Goal: Transaction & Acquisition: Purchase product/service

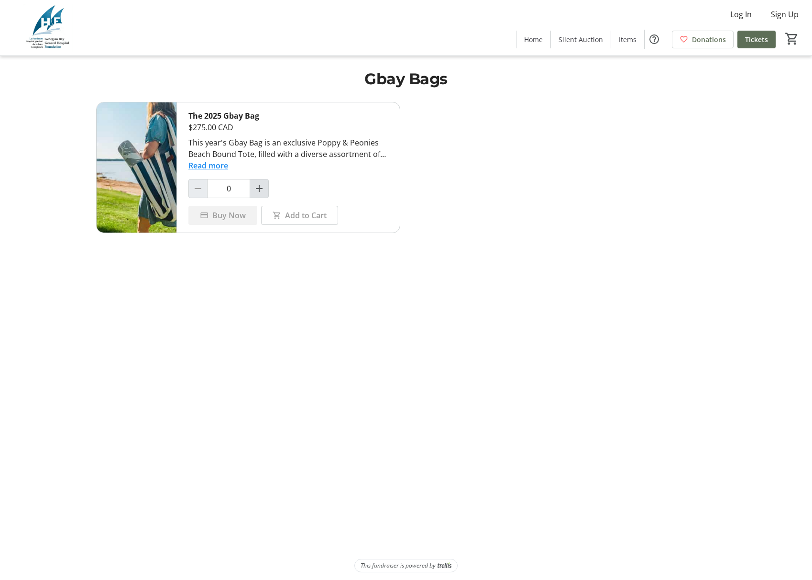
click at [258, 194] on span "Increment by one" at bounding box center [259, 188] width 18 height 18
type input "1"
click at [208, 166] on button "Read more" at bounding box center [208, 165] width 40 height 11
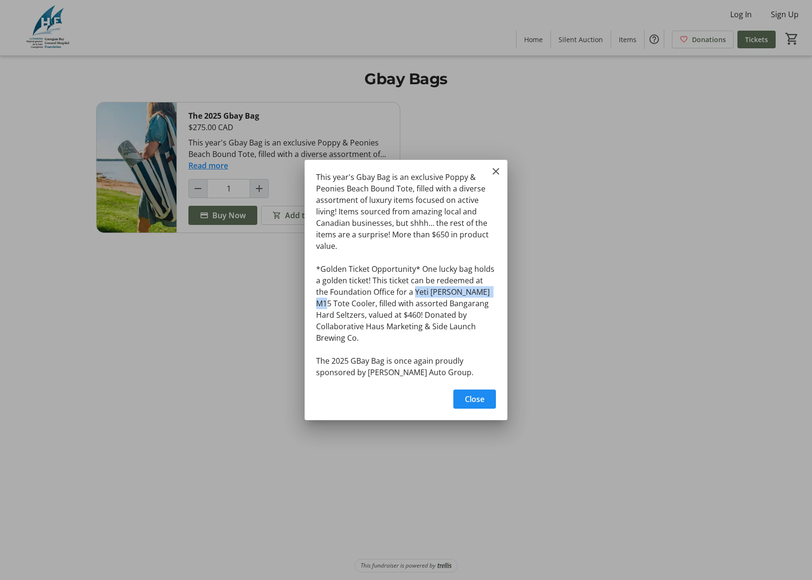
drag, startPoint x: 401, startPoint y: 299, endPoint x: 484, endPoint y: 299, distance: 83.7
click at [484, 299] on div "This year's Gbay Bag is an exclusive Poppy & Peonies Beach Bound Tote, filled w…" at bounding box center [406, 272] width 203 height 224
copy div "Yeti Hopper M15 Tote"
drag, startPoint x: 414, startPoint y: 311, endPoint x: 345, endPoint y: 324, distance: 70.1
click at [0, 0] on div "This year's Gbay Bag is an exclusive Poppy & Peonies Beach Bound Tote, filled w…" at bounding box center [0, 0] width 0 height 0
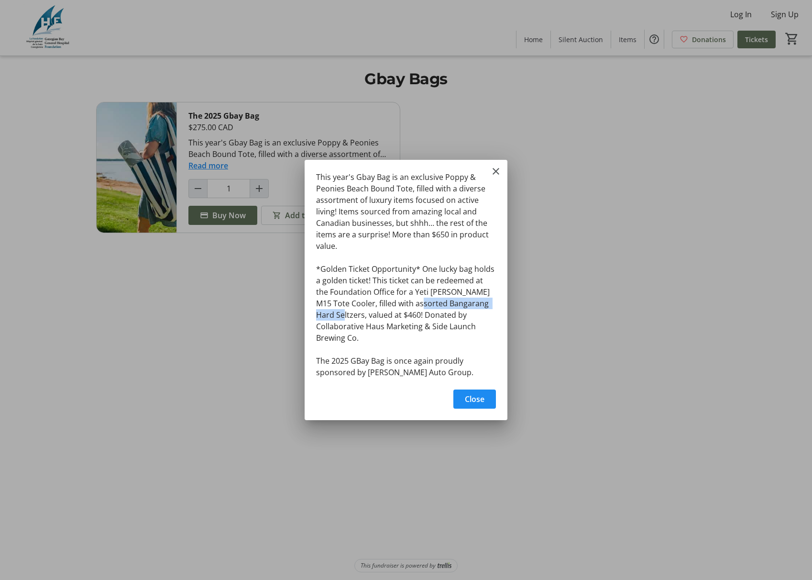
copy div "Bangarang Hard Seltzers,"
click at [467, 393] on span "Close" at bounding box center [475, 398] width 20 height 11
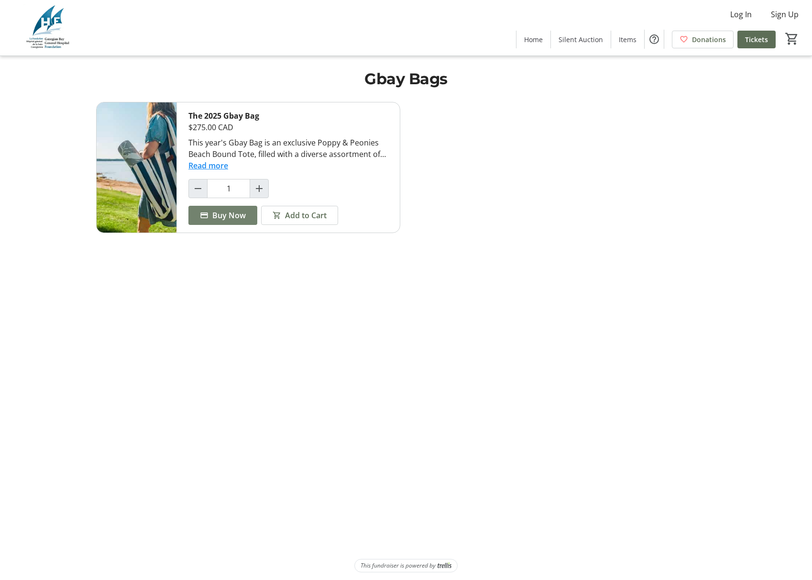
click at [229, 211] on span "Buy Now" at bounding box center [228, 214] width 33 height 11
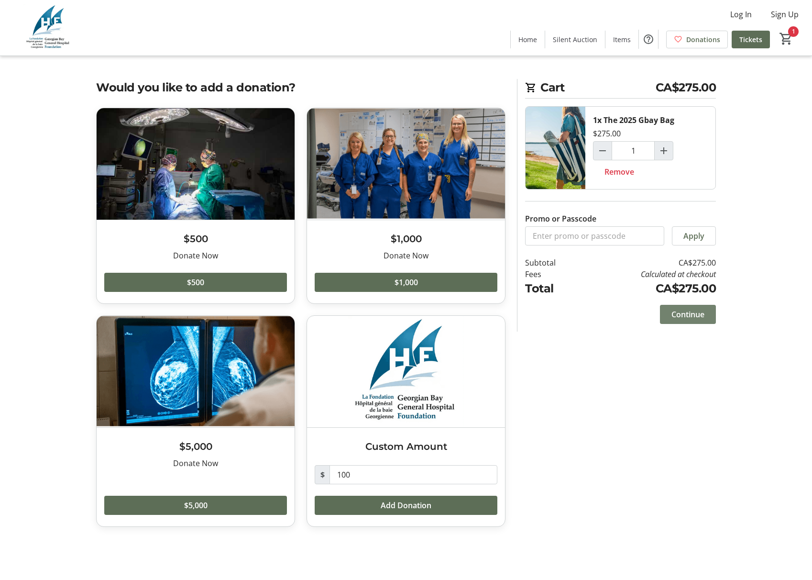
click at [687, 312] on span "Continue" at bounding box center [687, 313] width 33 height 11
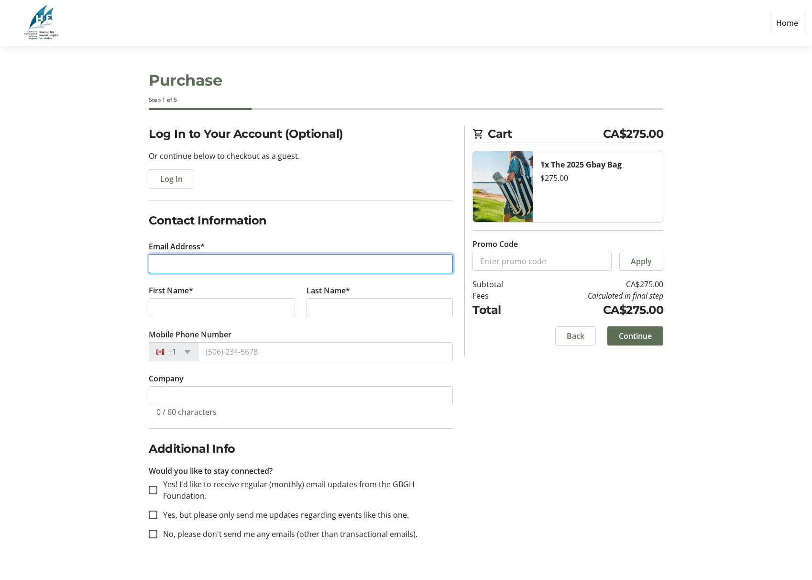
click at [193, 271] on input "Email Address*" at bounding box center [301, 263] width 304 height 19
type input "[PERSON_NAME][EMAIL_ADDRESS][DOMAIN_NAME]"
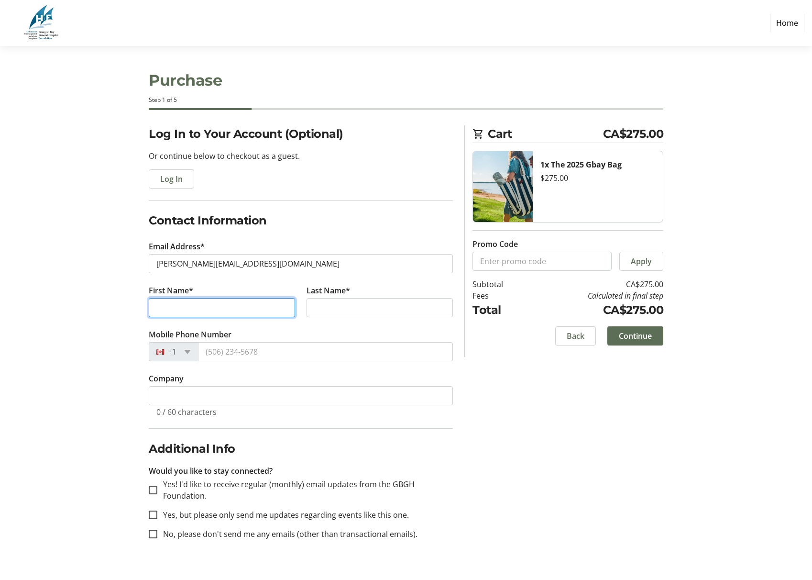
type input "[PERSON_NAME]"
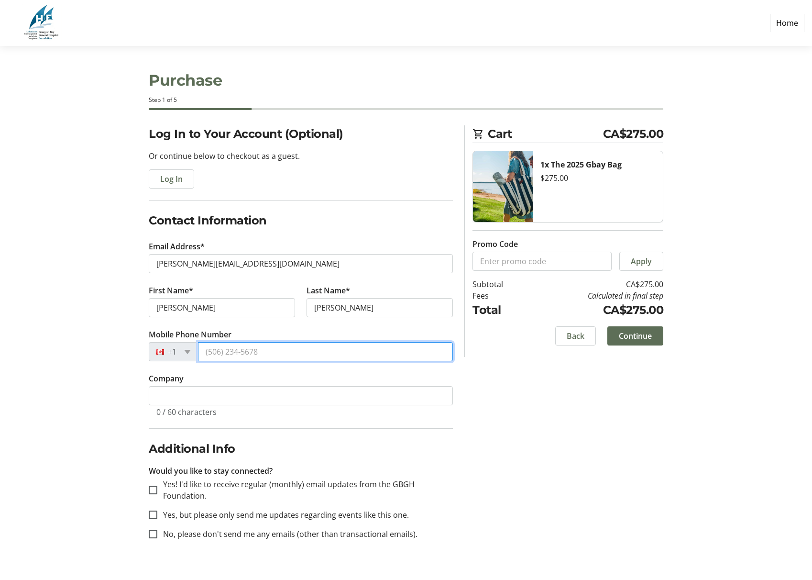
type input "[PHONE_NUMBER]"
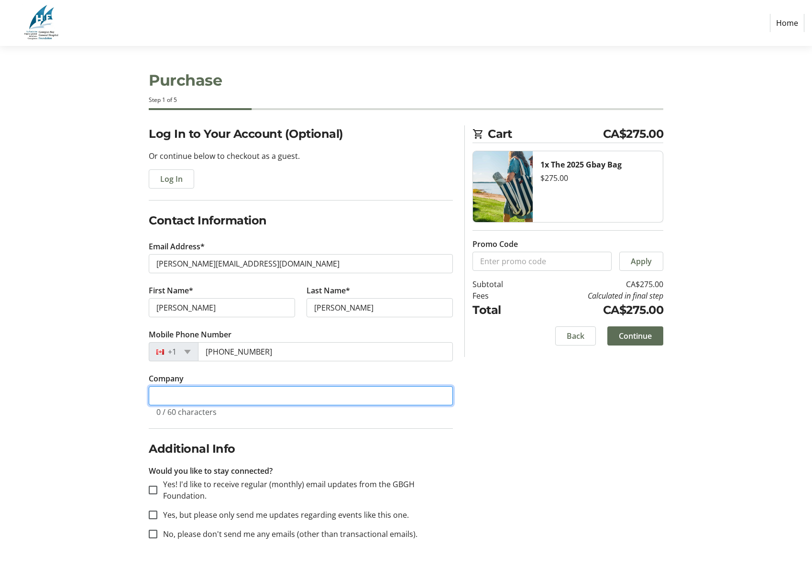
type input "Cathy Korpi Real Estate"
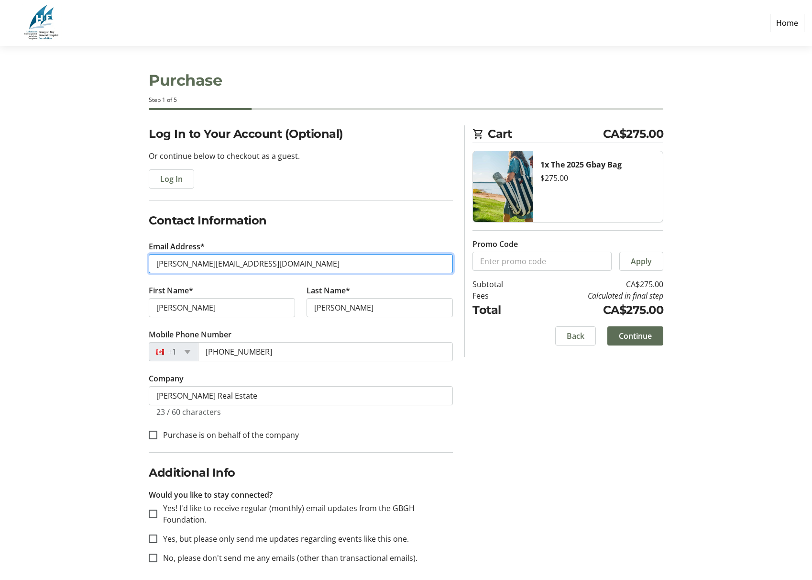
type input "[PHONE_NUMBER]"
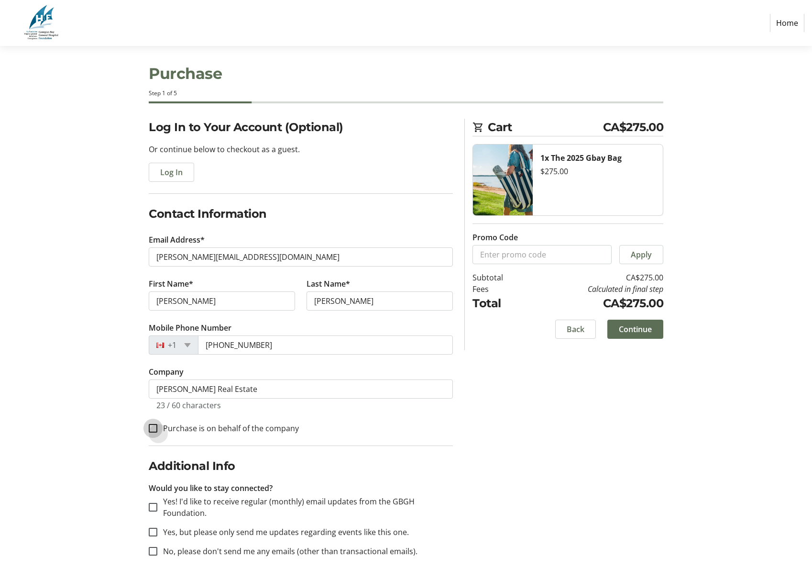
click at [156, 429] on input "Purchase is on behalf of the company" at bounding box center [153, 428] width 9 height 9
checkbox input "true"
click at [155, 534] on input "Yes, but please only send me updates regarding events like this one." at bounding box center [153, 531] width 9 height 9
checkbox input "true"
drag, startPoint x: 154, startPoint y: 505, endPoint x: 256, endPoint y: 523, distance: 104.2
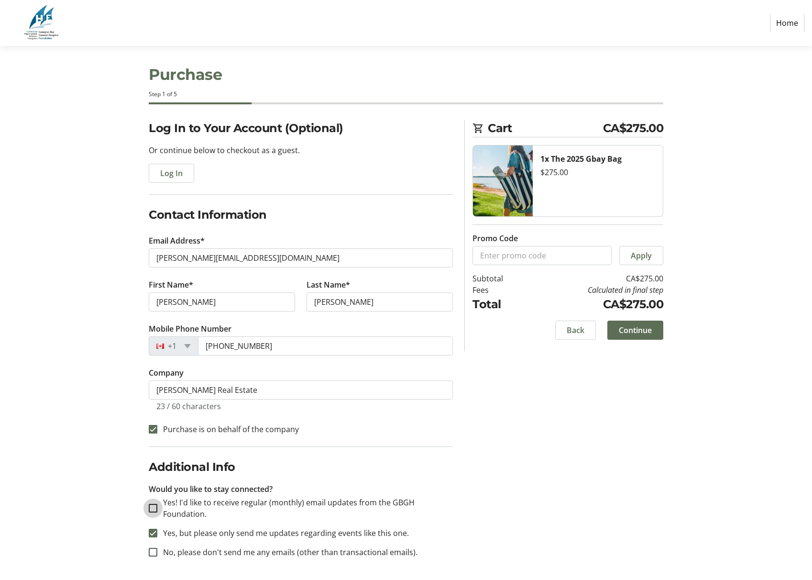
click at [154, 505] on input "Yes! I'd like to receive regular (monthly) email updates from the GBGH Foundati…" at bounding box center [153, 508] width 9 height 9
checkbox input "true"
click at [630, 331] on span "Continue" at bounding box center [635, 328] width 33 height 11
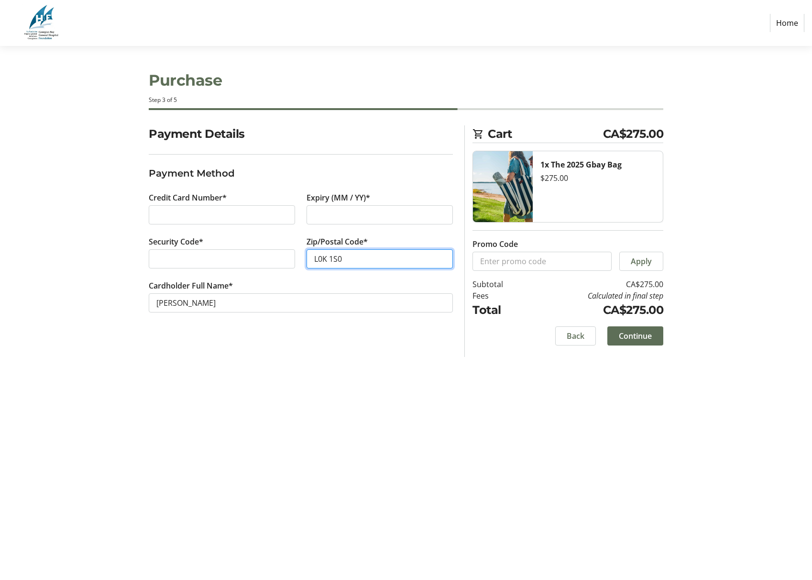
type input "L0K 1S0"
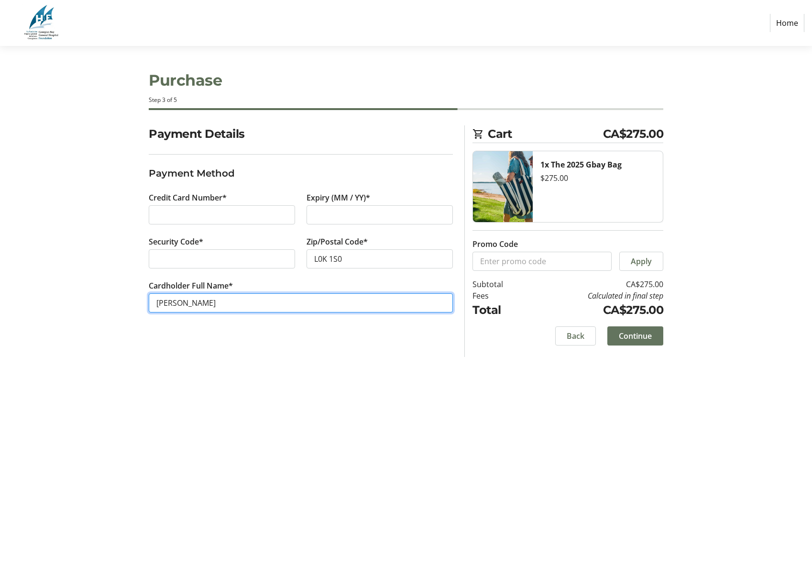
type input "Catherine L Korpi"
click at [635, 336] on span "Continue" at bounding box center [635, 335] width 33 height 11
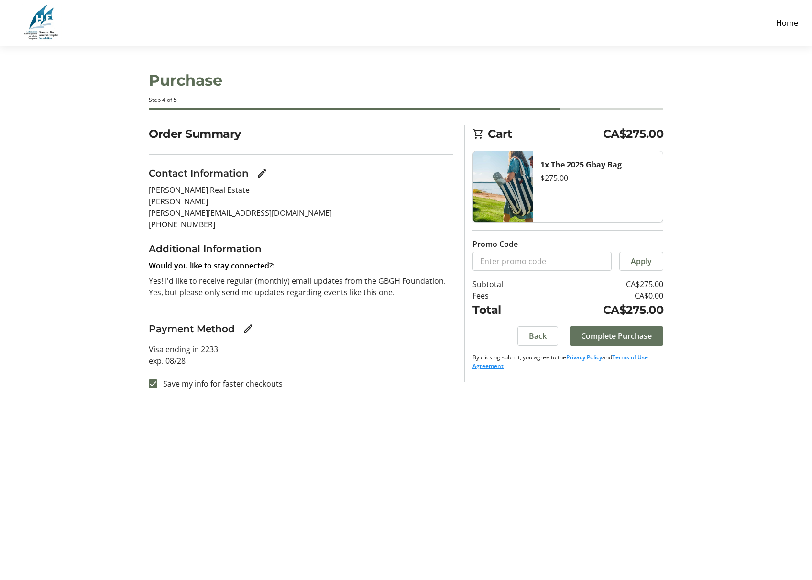
click at [611, 337] on span "Complete Purchase" at bounding box center [616, 335] width 71 height 11
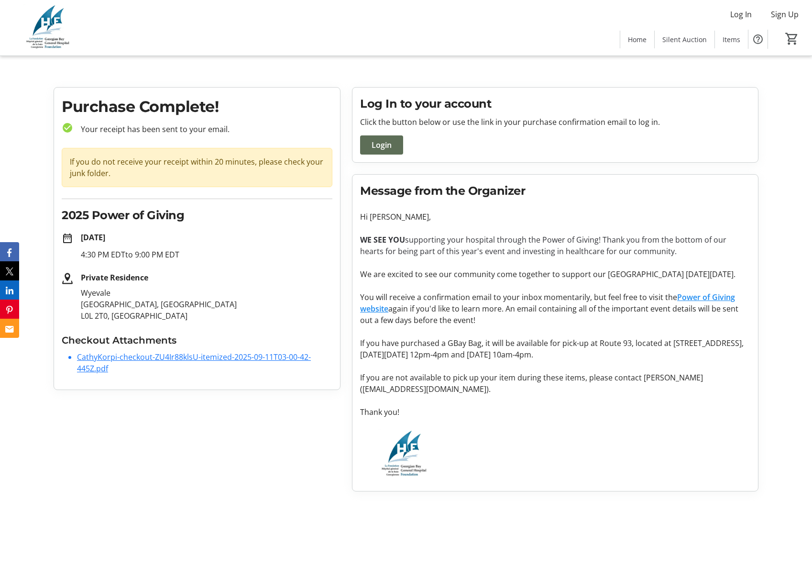
click at [156, 359] on link "CathyKorpi-checkout-ZU4Ir88klsU-itemized-2025-09-11T03-00-42-445Z.pdf" at bounding box center [194, 362] width 234 height 22
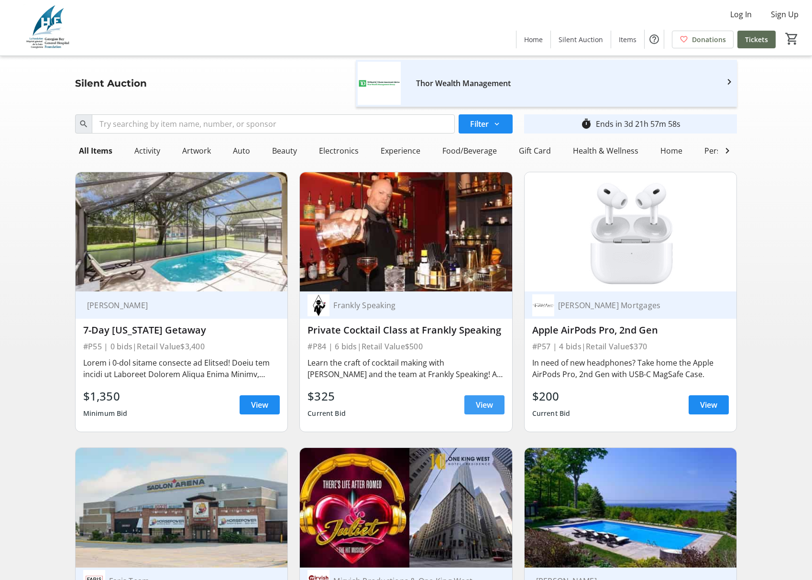
click at [479, 405] on span "View" at bounding box center [484, 404] width 17 height 11
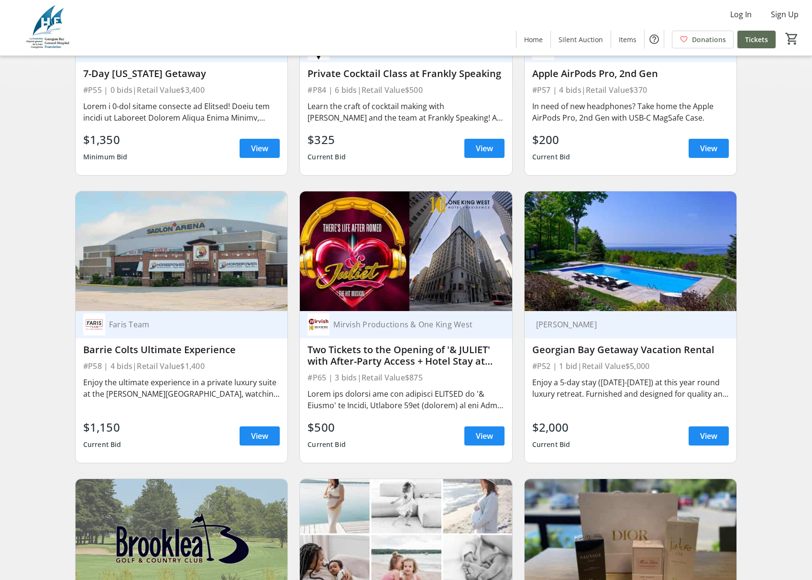
scroll to position [260, 0]
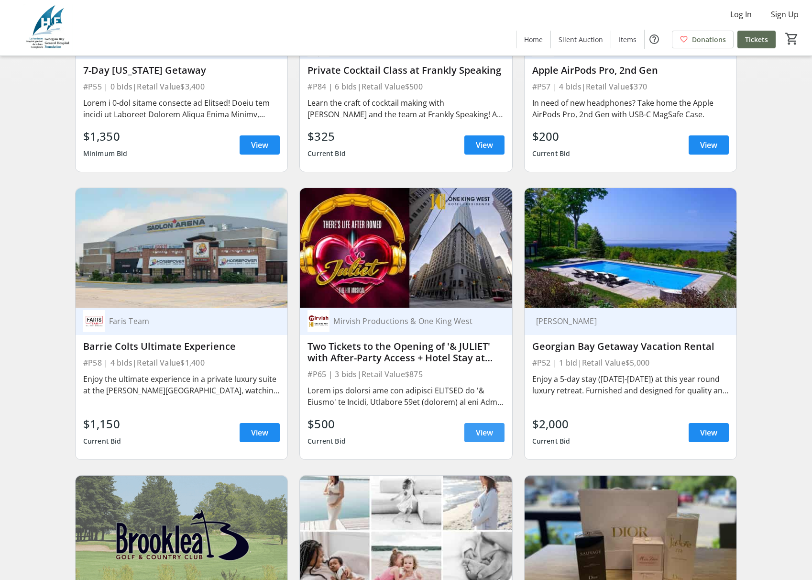
click at [488, 430] on span "View" at bounding box center [484, 432] width 17 height 11
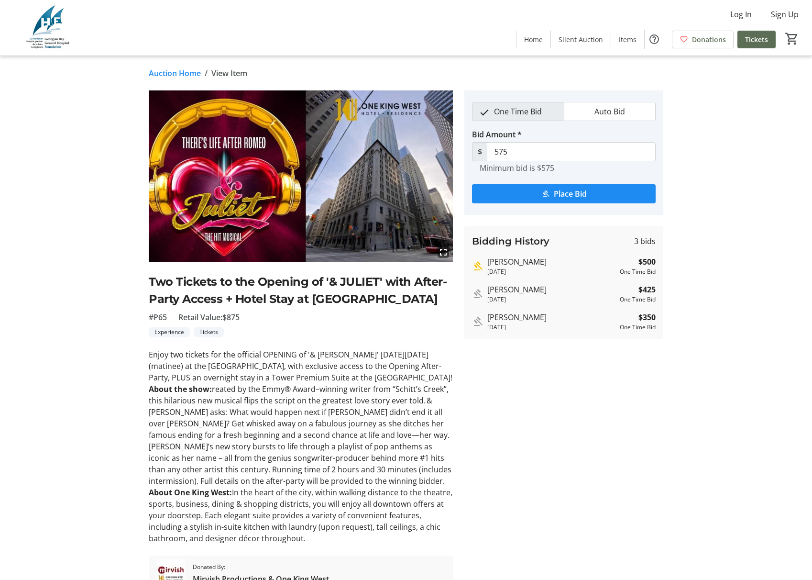
scroll to position [260, 0]
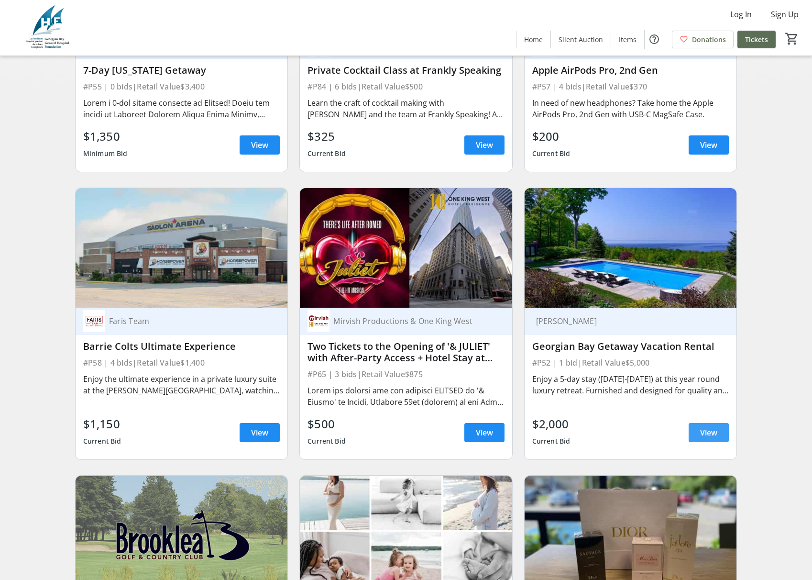
click at [714, 433] on span "View" at bounding box center [708, 432] width 17 height 11
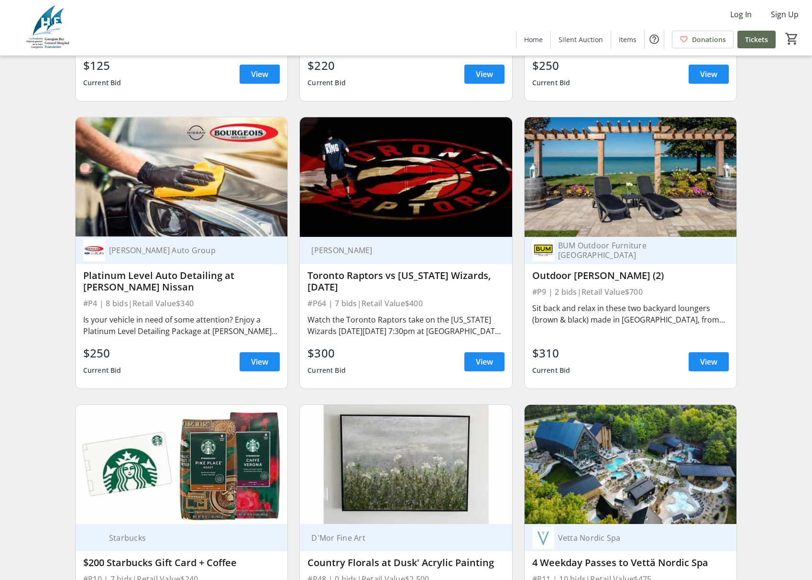
scroll to position [910, 0]
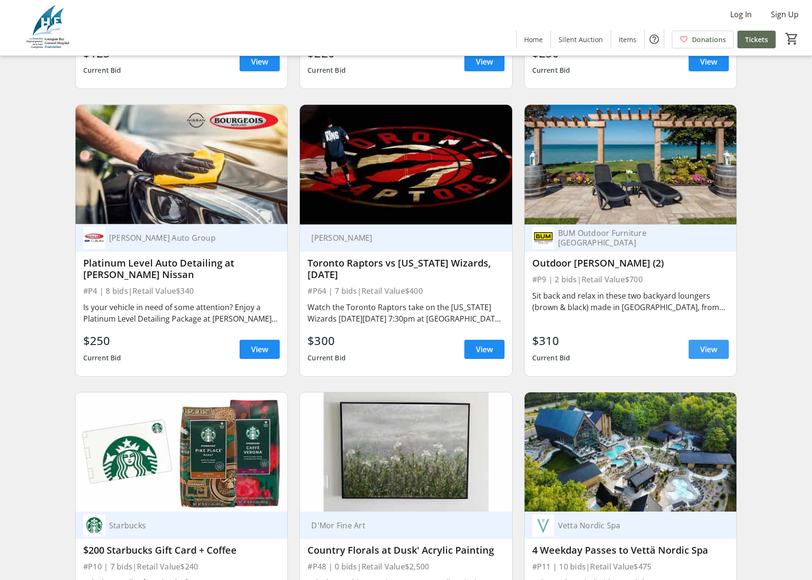
click at [714, 349] on span "View" at bounding box center [708, 348] width 17 height 11
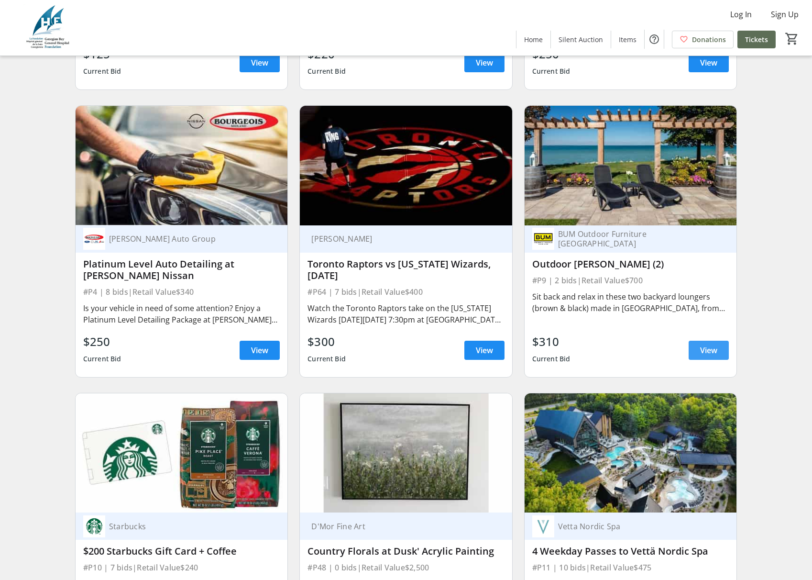
scroll to position [904, 0]
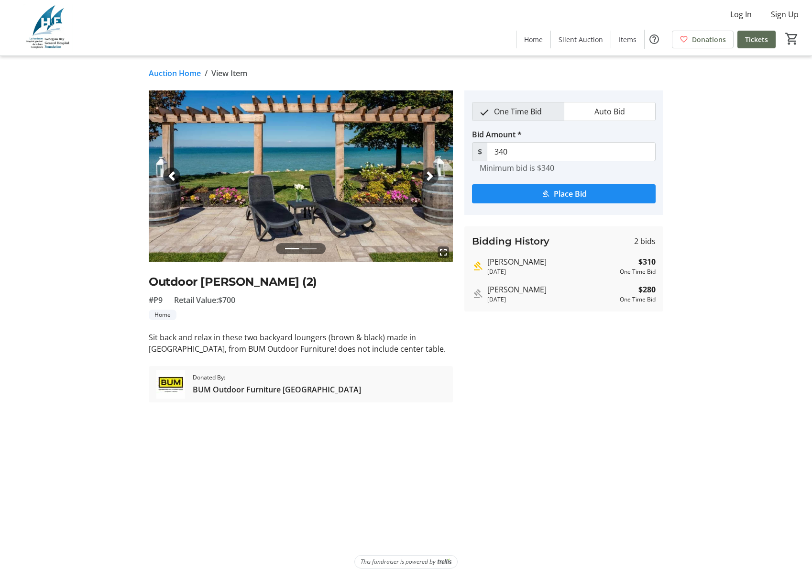
click at [418, 194] on img at bounding box center [301, 175] width 304 height 171
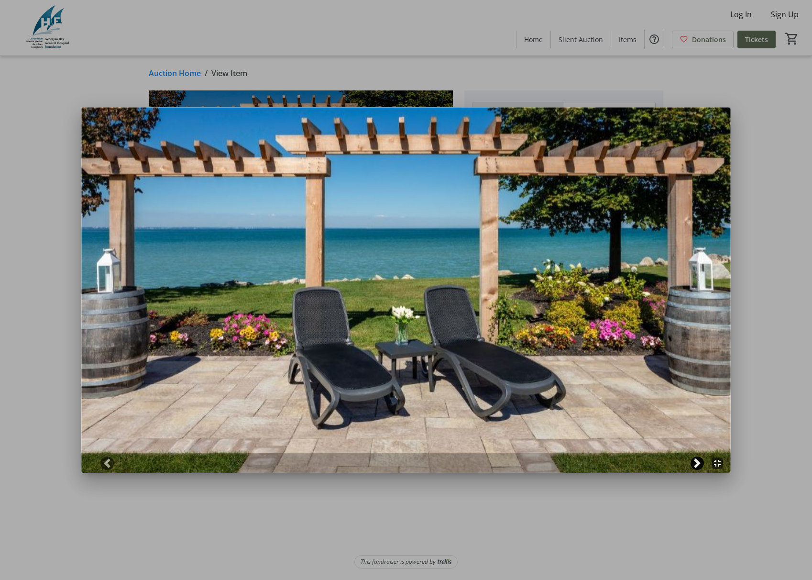
click at [699, 463] on span at bounding box center [697, 463] width 10 height 10
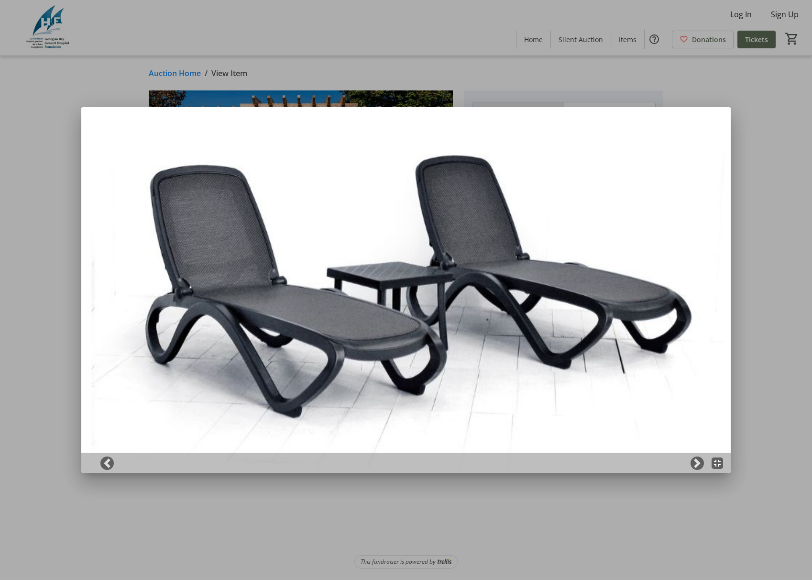
click at [758, 245] on div at bounding box center [406, 290] width 812 height 580
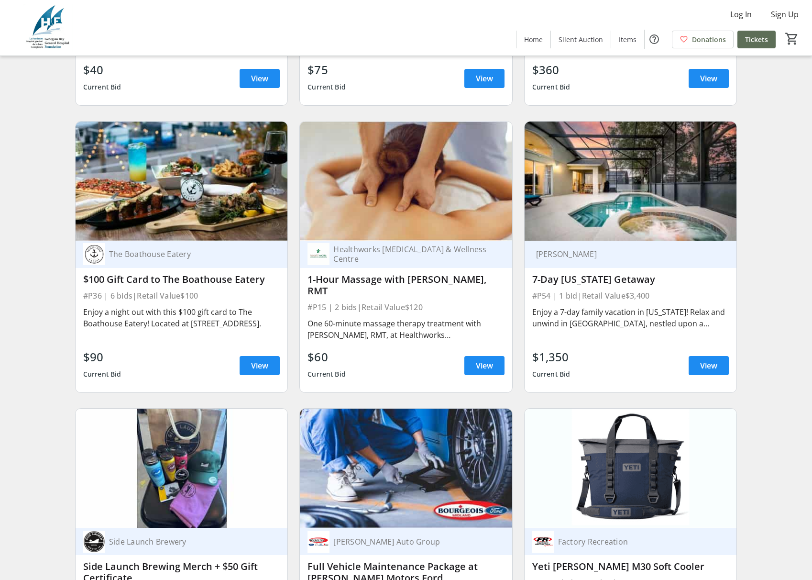
scroll to position [1740, 0]
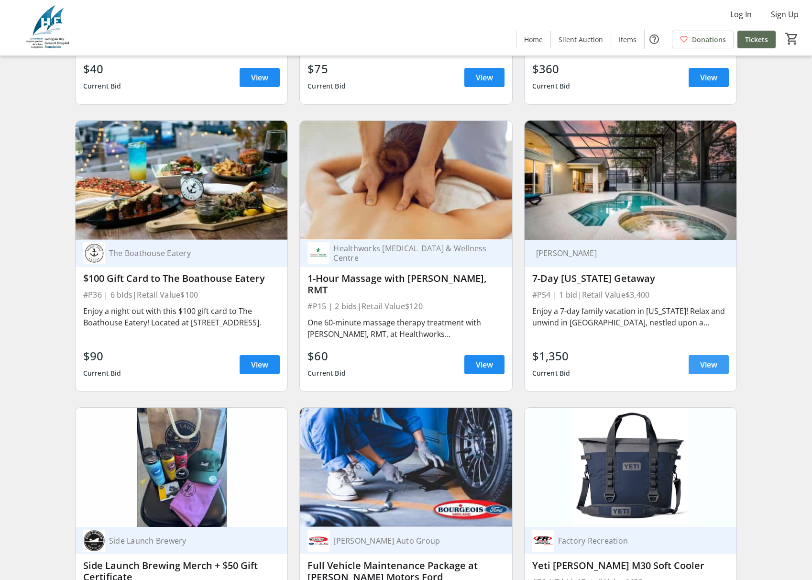
click at [712, 359] on span "View" at bounding box center [708, 364] width 17 height 11
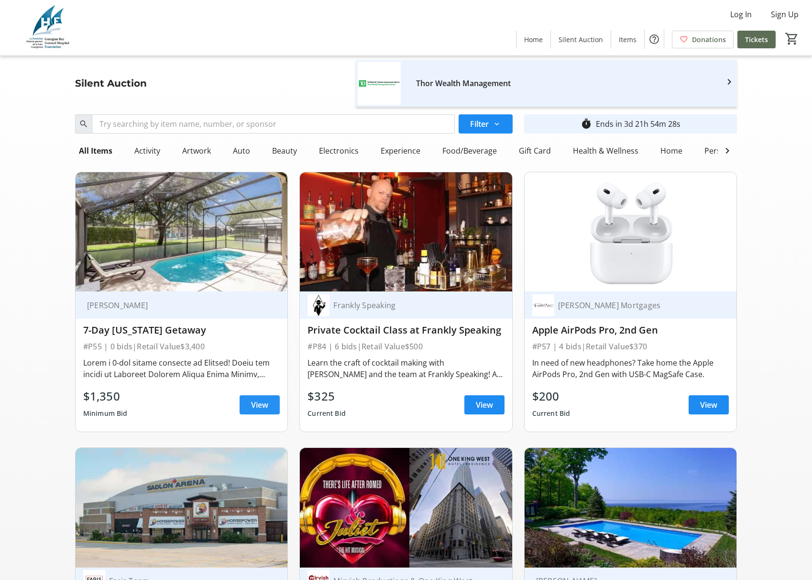
click at [263, 405] on span "View" at bounding box center [259, 404] width 17 height 11
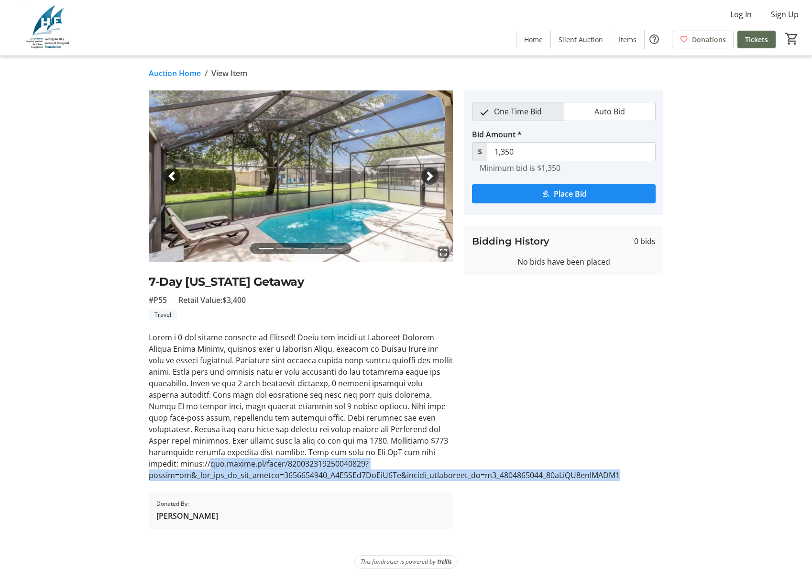
drag, startPoint x: 148, startPoint y: 464, endPoint x: 627, endPoint y: 473, distance: 479.8
click at [459, 472] on tr-auction-item-ui "fullscreen fullscreen fullscreen fullscreen fullscreen Previous Next 7-Day [US_…" at bounding box center [301, 309] width 316 height 438
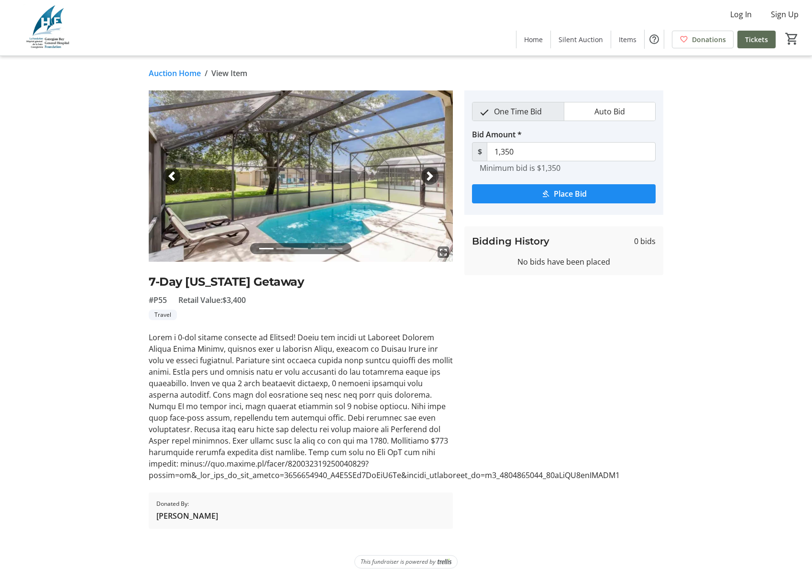
click at [633, 472] on tr-auction-item-bidding-ui "One Time Bid Auto Bid Bid Amount * $ 1,350 Minimum bid is $1,350 Place Bid Bidd…" at bounding box center [564, 309] width 210 height 438
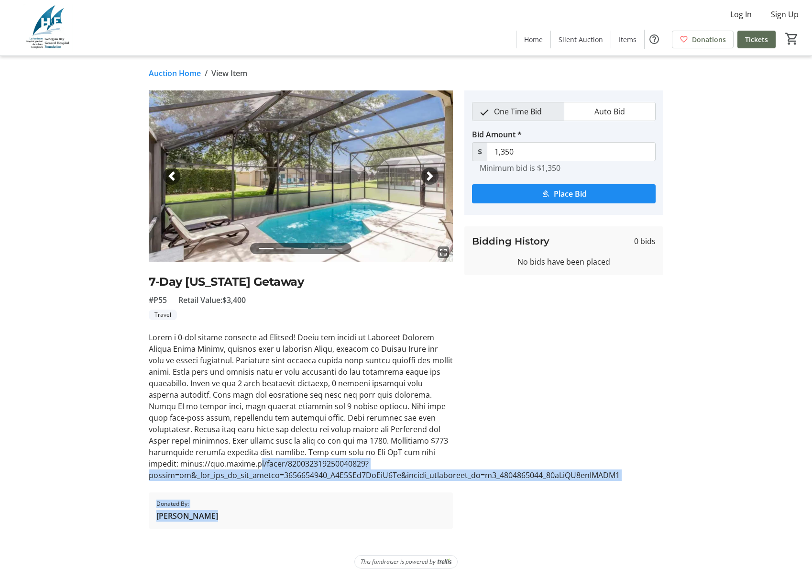
drag, startPoint x: 633, startPoint y: 474, endPoint x: 198, endPoint y: 461, distance: 434.4
click at [198, 460] on div "fullscreen fullscreen fullscreen fullscreen fullscreen Previous Next 7-Day [US_…" at bounding box center [405, 309] width 631 height 438
drag, startPoint x: 403, startPoint y: 483, endPoint x: 389, endPoint y: 482, distance: 13.9
click at [403, 483] on div "fullscreen fullscreen fullscreen fullscreen fullscreen Previous Next 7-Day [US_…" at bounding box center [301, 309] width 304 height 438
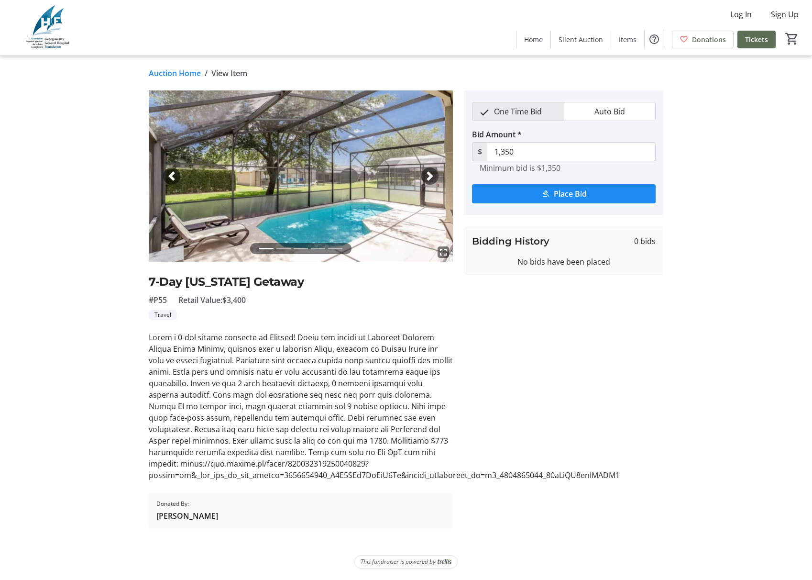
drag, startPoint x: 204, startPoint y: 469, endPoint x: 167, endPoint y: 465, distance: 36.5
click at [204, 469] on div at bounding box center [301, 405] width 304 height 149
drag, startPoint x: 150, startPoint y: 464, endPoint x: 155, endPoint y: 465, distance: 5.3
click at [155, 464] on tr-auction-item-ui "fullscreen fullscreen fullscreen fullscreen fullscreen Previous Next 7-Day [US_…" at bounding box center [301, 309] width 316 height 438
click at [133, 464] on div "fullscreen fullscreen fullscreen fullscreen fullscreen Previous Next 7-Day [US_…" at bounding box center [405, 309] width 631 height 438
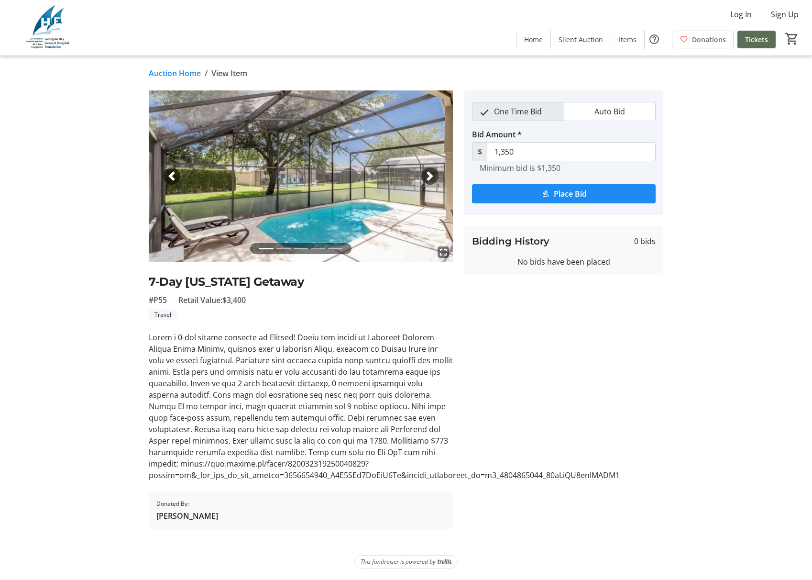
click at [152, 464] on div at bounding box center [301, 405] width 304 height 149
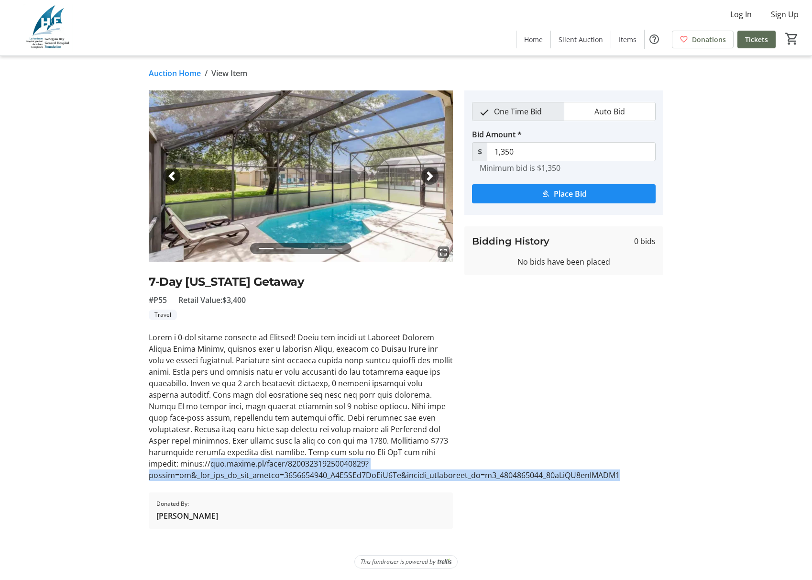
drag, startPoint x: 149, startPoint y: 464, endPoint x: 630, endPoint y: 474, distance: 481.2
click at [453, 474] on div at bounding box center [301, 405] width 304 height 149
copy div "[DOMAIN_NAME][URL]"
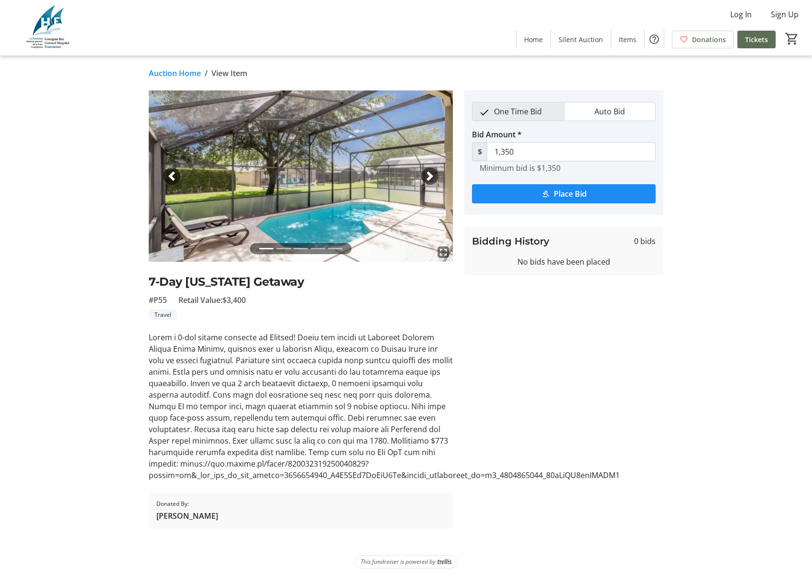
click at [607, 357] on tr-auction-item-bidding-ui "One Time Bid Auto Bid Bid Amount * $ 1,350 Minimum bid is $1,350 Place Bid Bidd…" at bounding box center [564, 309] width 210 height 438
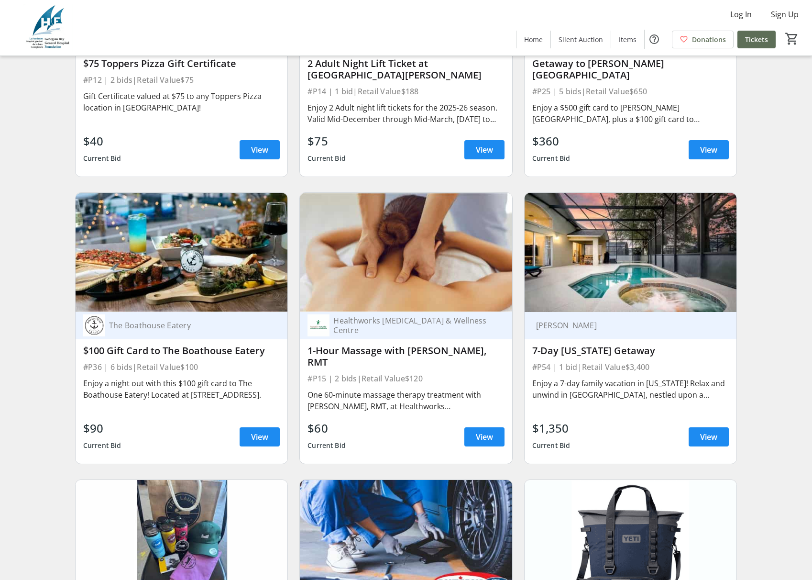
scroll to position [1664, 0]
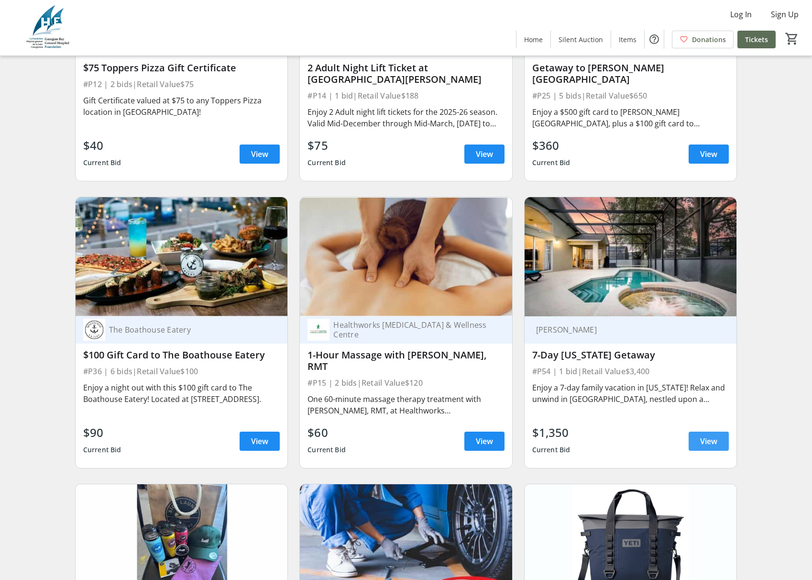
click at [712, 435] on span "View" at bounding box center [708, 440] width 17 height 11
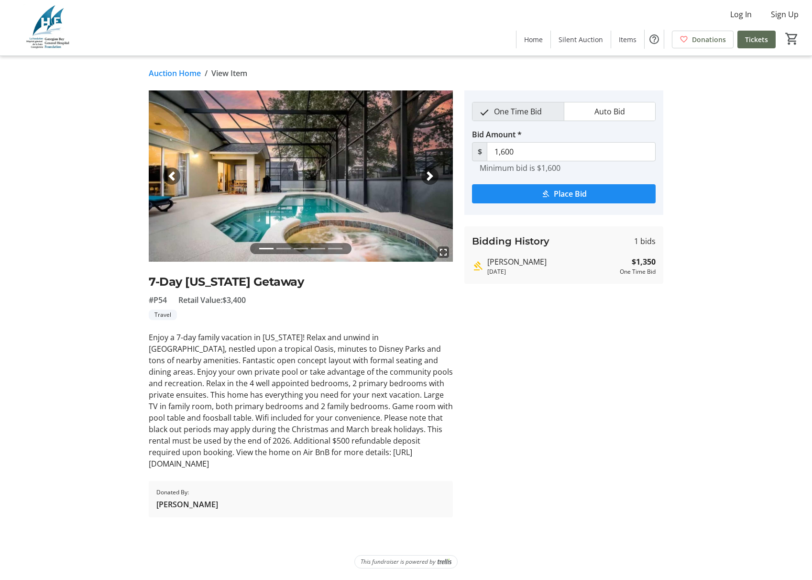
drag, startPoint x: 338, startPoint y: 453, endPoint x: 633, endPoint y: 474, distance: 296.3
click at [453, 469] on div "Enjoy a 7-day family vacation in [US_STATE]! Relax and unwind in [GEOGRAPHIC_DA…" at bounding box center [301, 400] width 304 height 138
copy div "[URL][DOMAIN_NAME]"
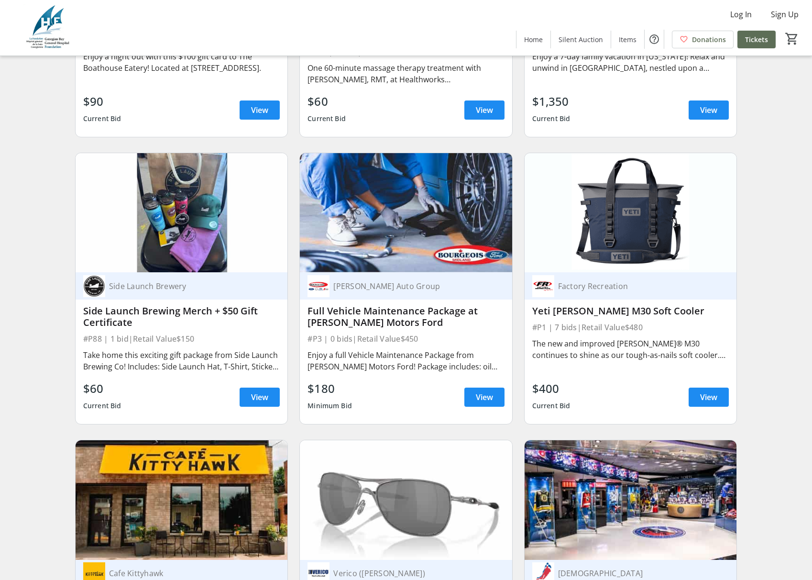
scroll to position [1996, 0]
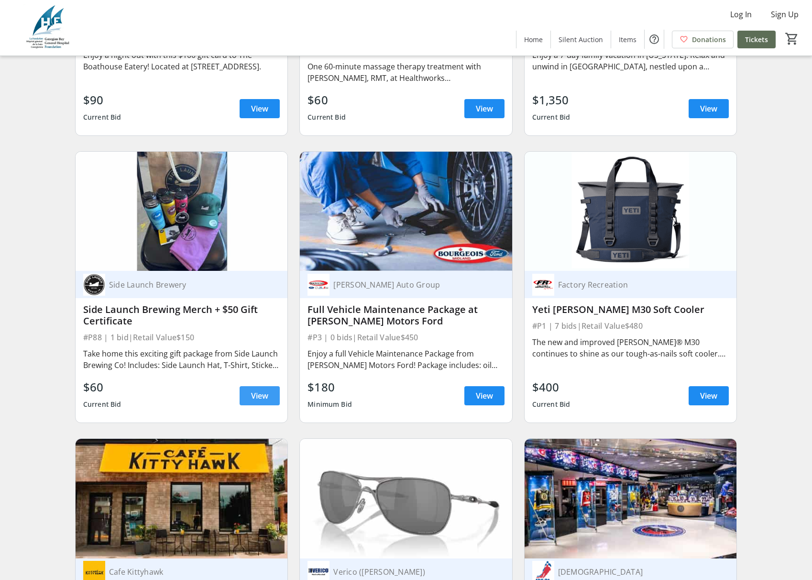
click at [259, 390] on span "View" at bounding box center [259, 395] width 17 height 11
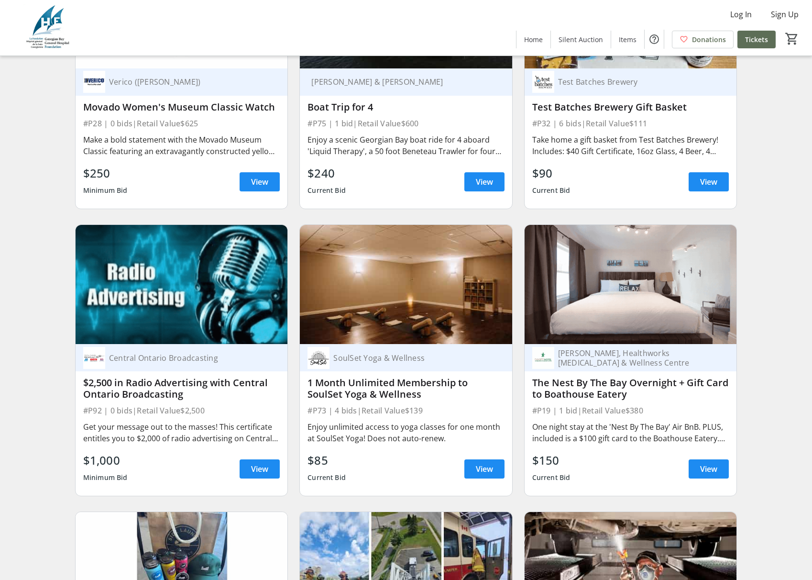
scroll to position [3067, 0]
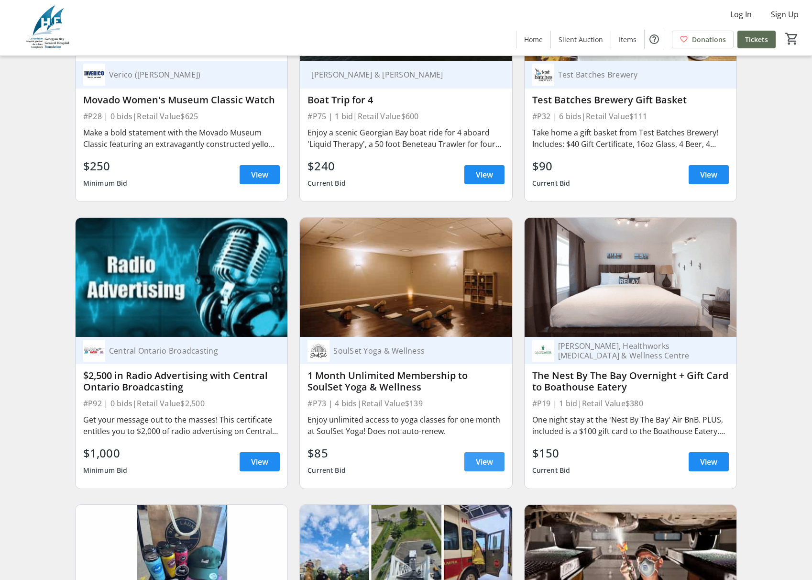
click at [486, 456] on span "View" at bounding box center [484, 461] width 17 height 11
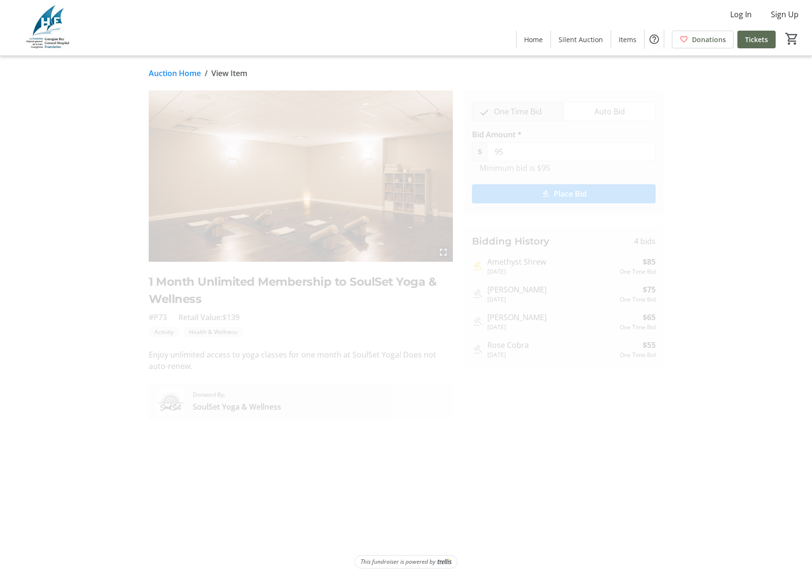
click at [238, 406] on span "SoulSet Yoga & Wellness" at bounding box center [237, 406] width 88 height 11
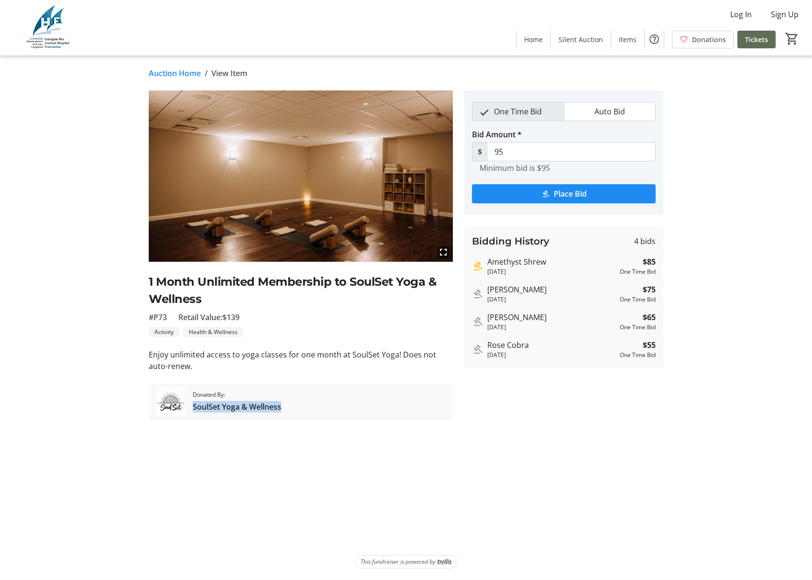
drag, startPoint x: 193, startPoint y: 408, endPoint x: 283, endPoint y: 406, distance: 89.4
click at [283, 406] on tr-auction-item-sponsor-ui "Donated By: SoulSet Yoga & Wellness" at bounding box center [301, 401] width 304 height 36
copy span "SoulSet Yoga & Wellness"
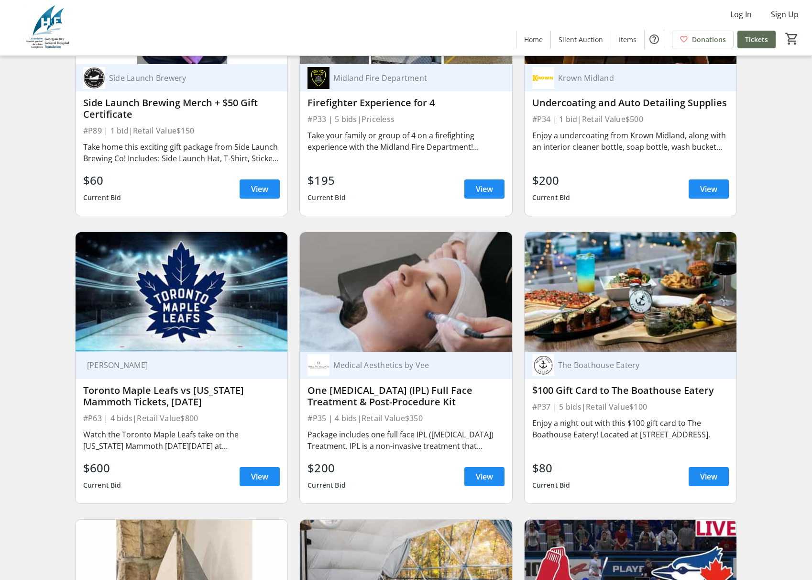
scroll to position [3630, 0]
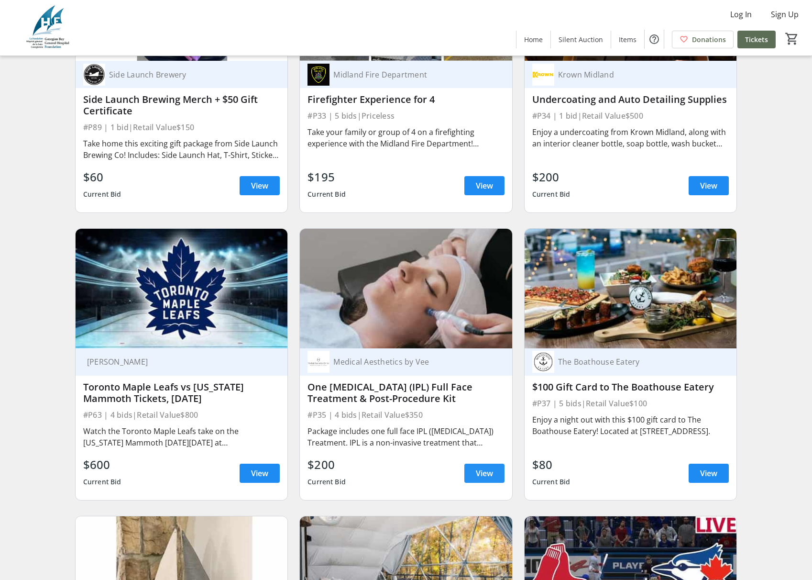
click at [492, 467] on span "View" at bounding box center [484, 472] width 17 height 11
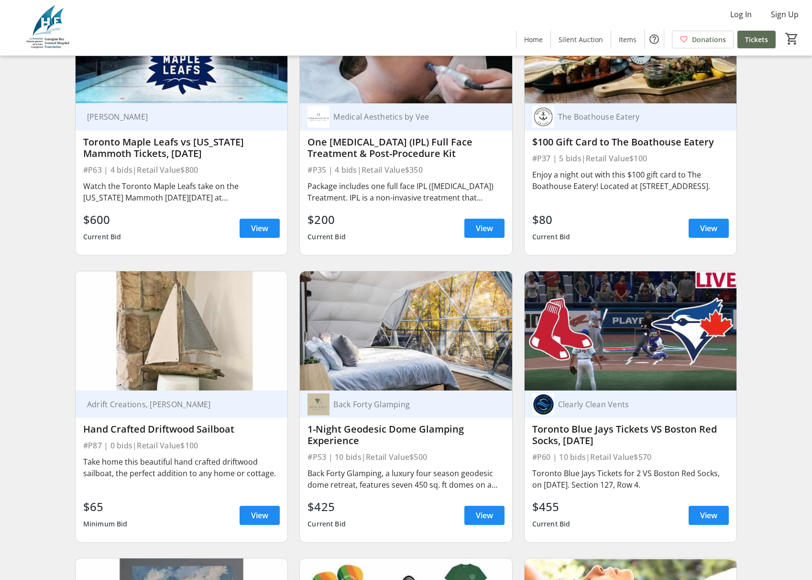
scroll to position [3877, 0]
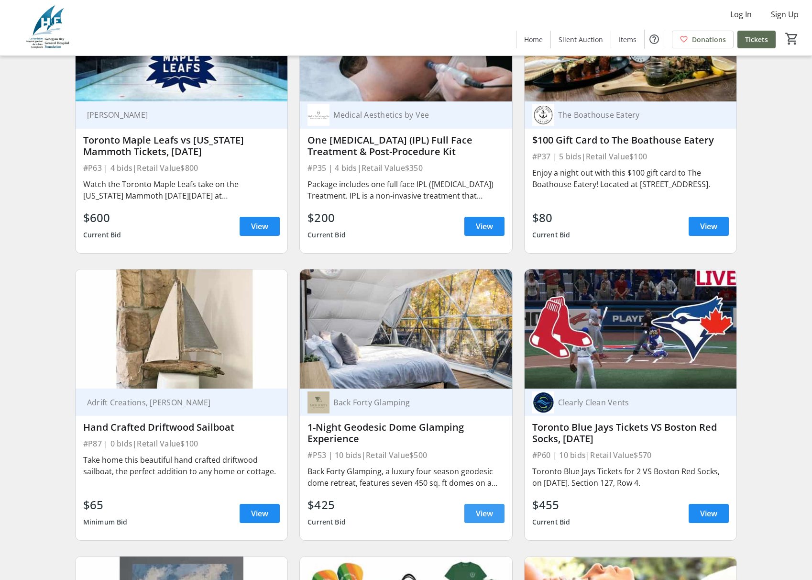
click at [489, 507] on span "View" at bounding box center [484, 512] width 17 height 11
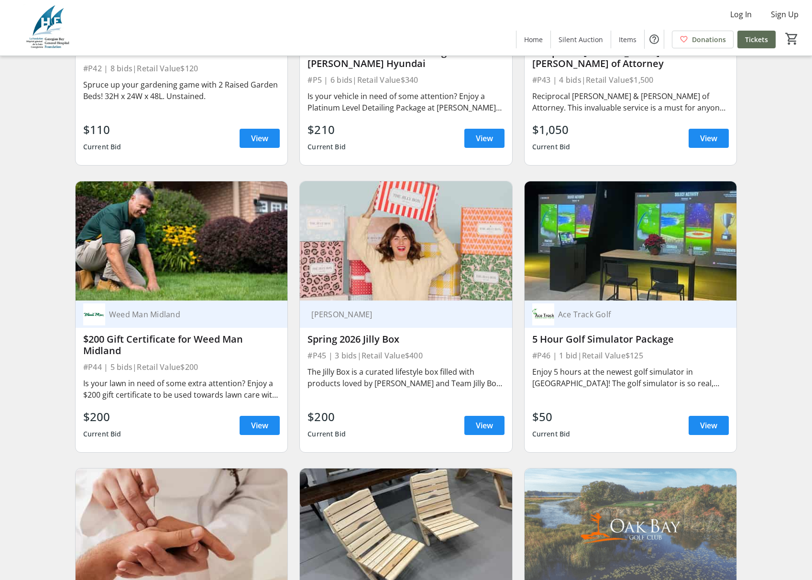
scroll to position [5124, 0]
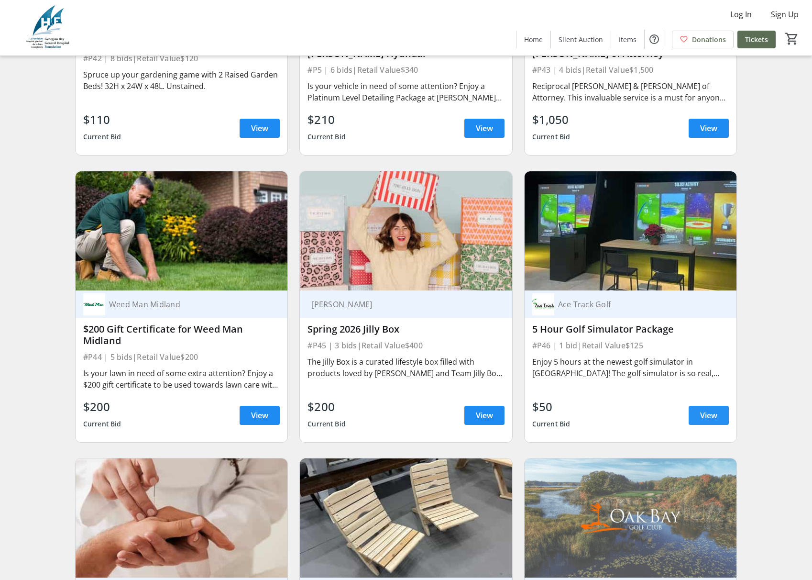
click at [709, 409] on span "View" at bounding box center [708, 414] width 17 height 11
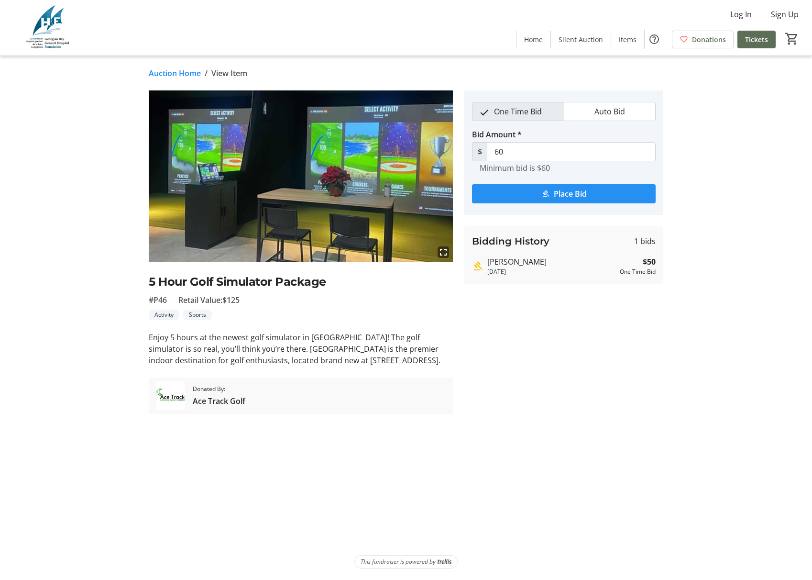
click at [563, 196] on span "Place Bid" at bounding box center [570, 193] width 33 height 11
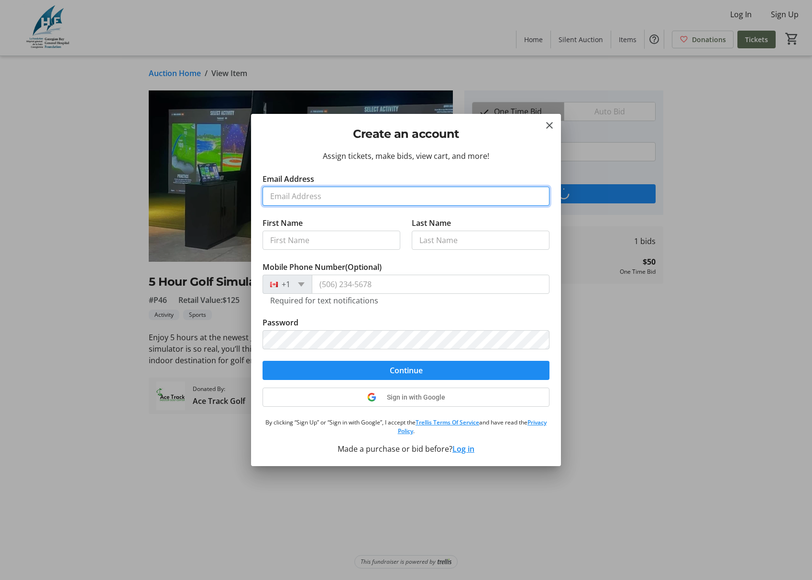
click at [311, 195] on input "Email Address" at bounding box center [406, 196] width 287 height 19
type input "[PERSON_NAME][EMAIL_ADDRESS][DOMAIN_NAME]"
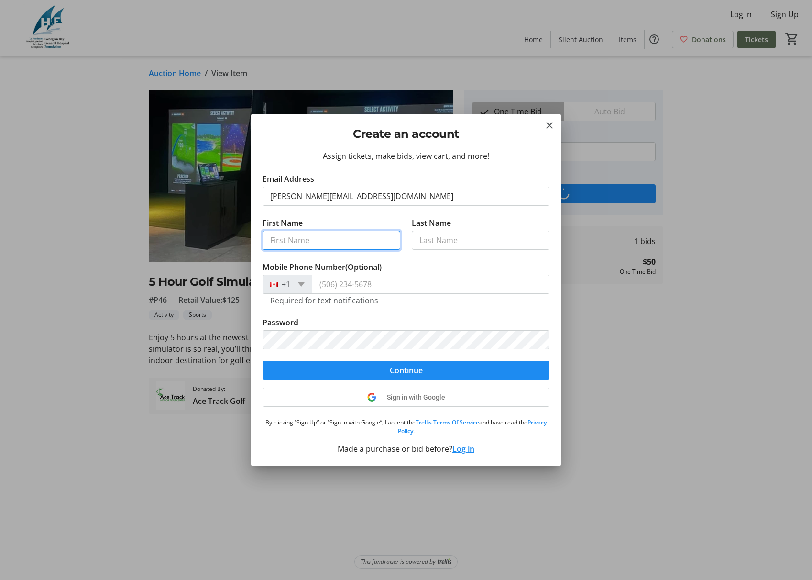
type input "[PERSON_NAME]"
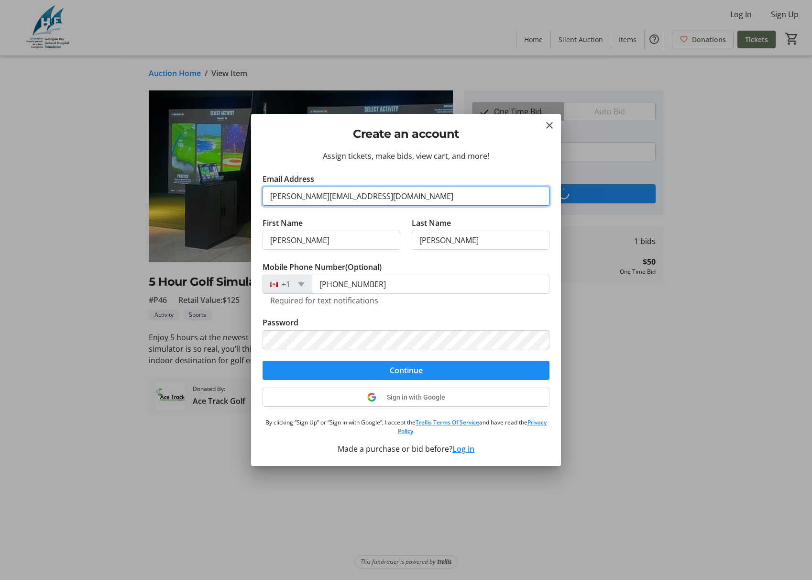
type input "[PHONE_NUMBER]"
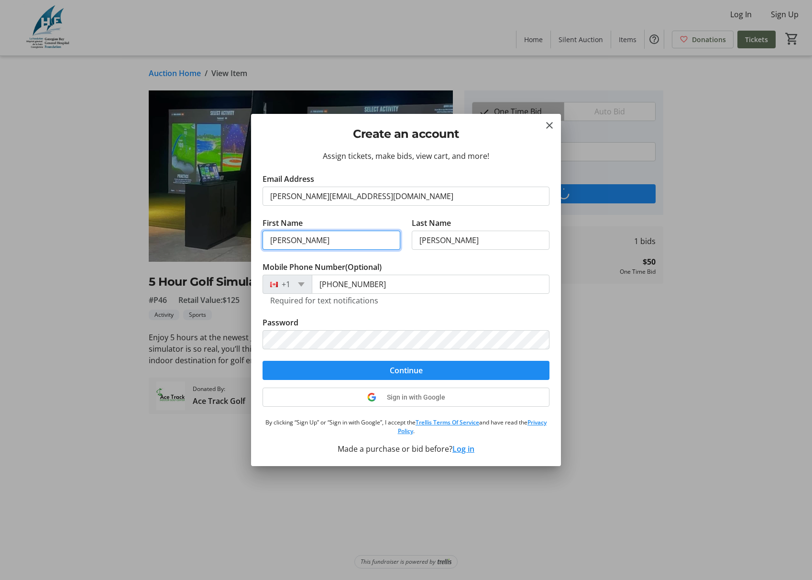
click at [329, 249] on input "[PERSON_NAME]" at bounding box center [332, 240] width 138 height 19
click at [446, 239] on input "[PERSON_NAME]" at bounding box center [481, 240] width 138 height 19
drag, startPoint x: 450, startPoint y: 241, endPoint x: 358, endPoint y: 236, distance: 91.9
click at [412, 236] on input "[PERSON_NAME]" at bounding box center [481, 240] width 138 height 19
type input "Streef"
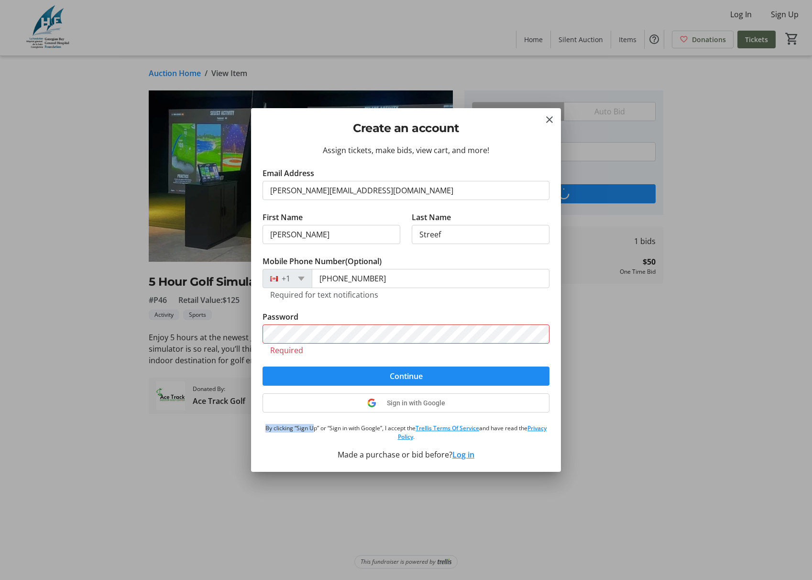
click at [316, 421] on div "Assign tickets, make bids, view cart, and more! Email Address [PERSON_NAME][EMA…" at bounding box center [406, 307] width 310 height 327
drag, startPoint x: 447, startPoint y: 237, endPoint x: 351, endPoint y: 232, distance: 96.3
click at [412, 232] on input "Streef" at bounding box center [481, 234] width 138 height 19
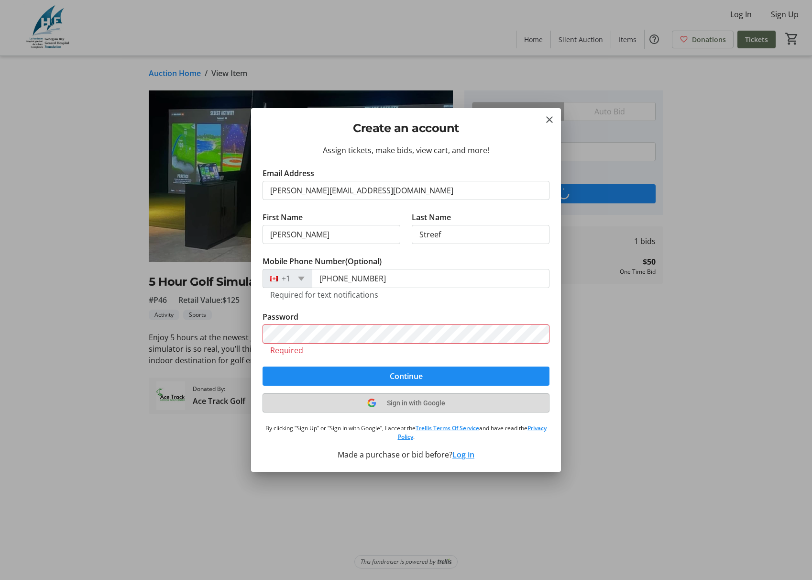
click at [414, 404] on span "Sign in with Google" at bounding box center [416, 403] width 58 height 8
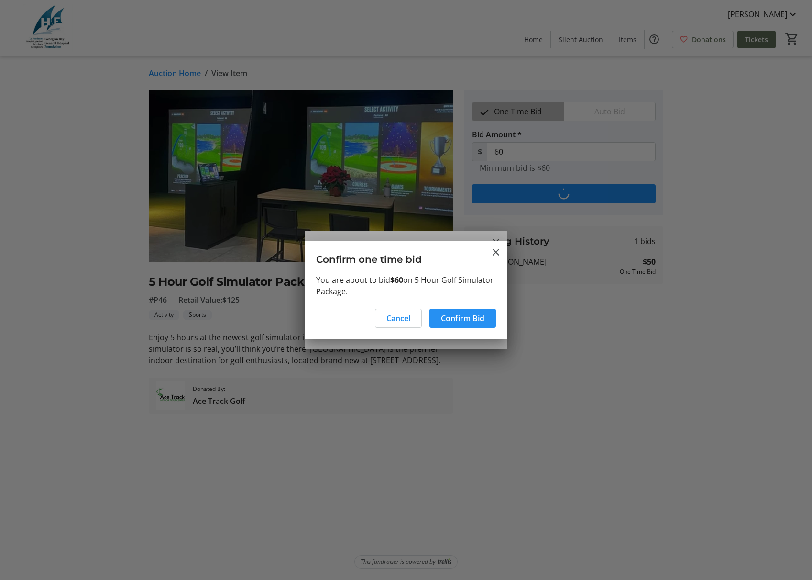
click at [467, 318] on span "Confirm Bid" at bounding box center [463, 317] width 44 height 11
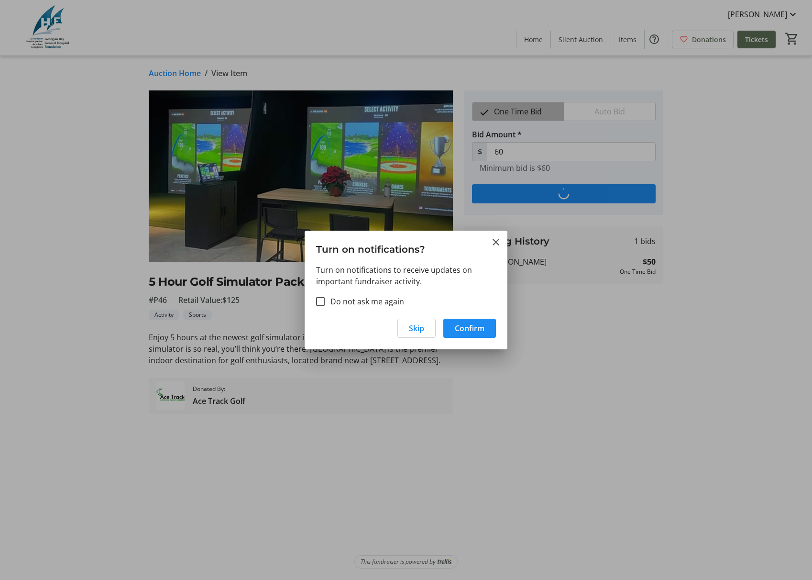
type input "70"
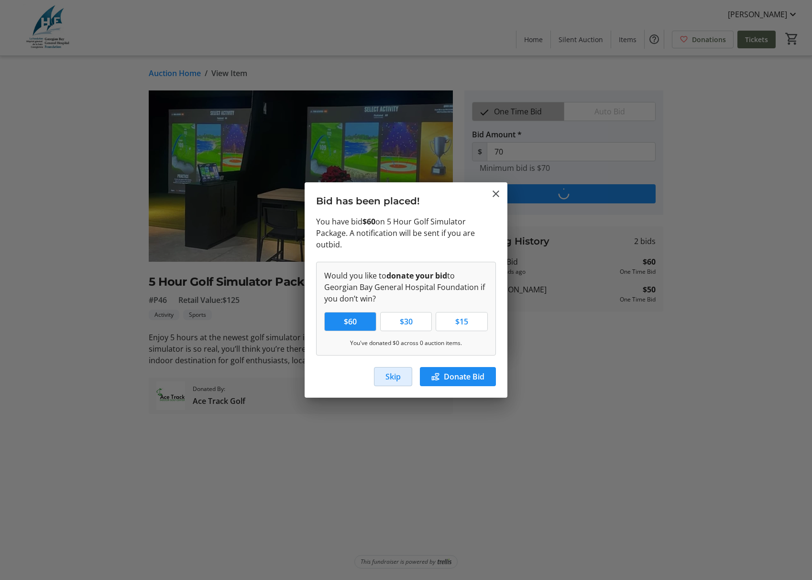
click at [393, 380] on span "Skip" at bounding box center [392, 376] width 15 height 11
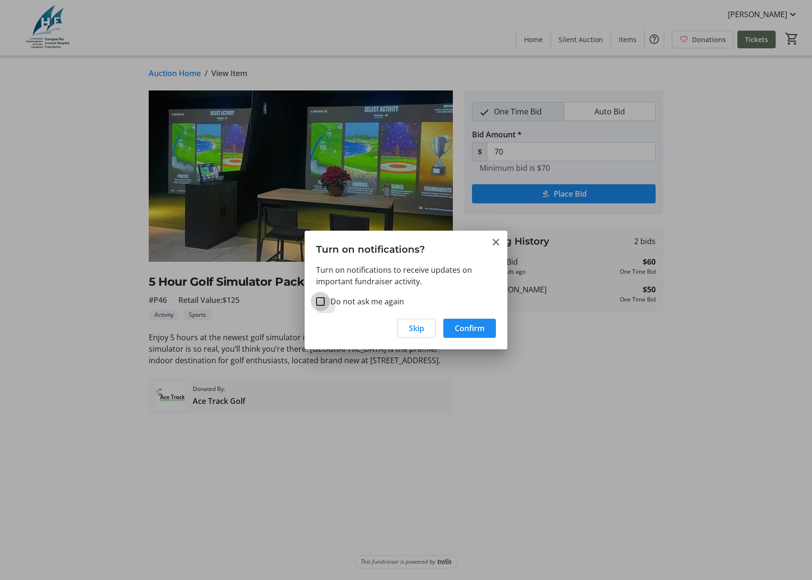
click at [319, 304] on input "Do not ask me again" at bounding box center [320, 301] width 9 height 9
checkbox input "true"
click at [472, 325] on span "Confirm" at bounding box center [470, 327] width 30 height 11
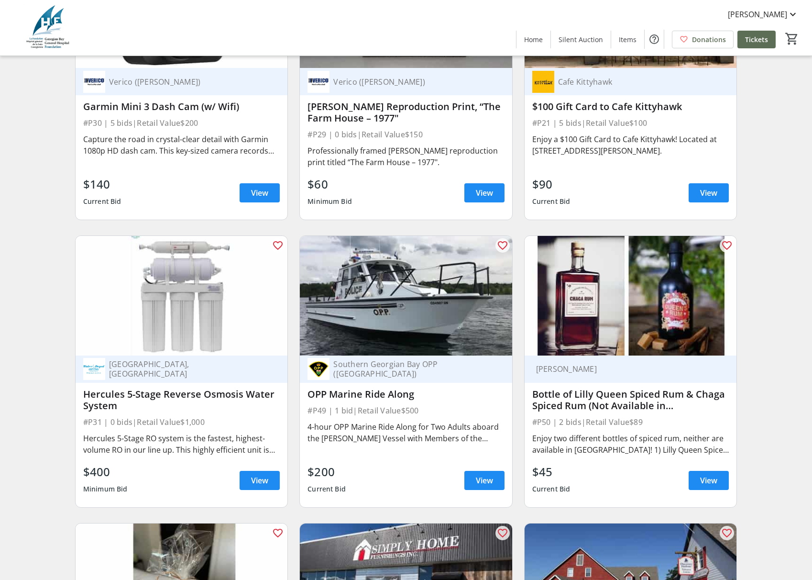
scroll to position [6193, 0]
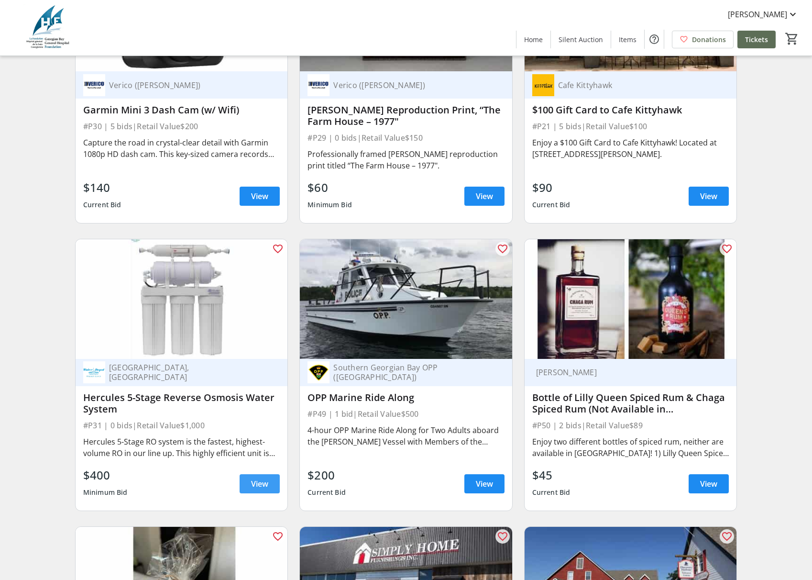
click at [257, 478] on span "View" at bounding box center [259, 483] width 17 height 11
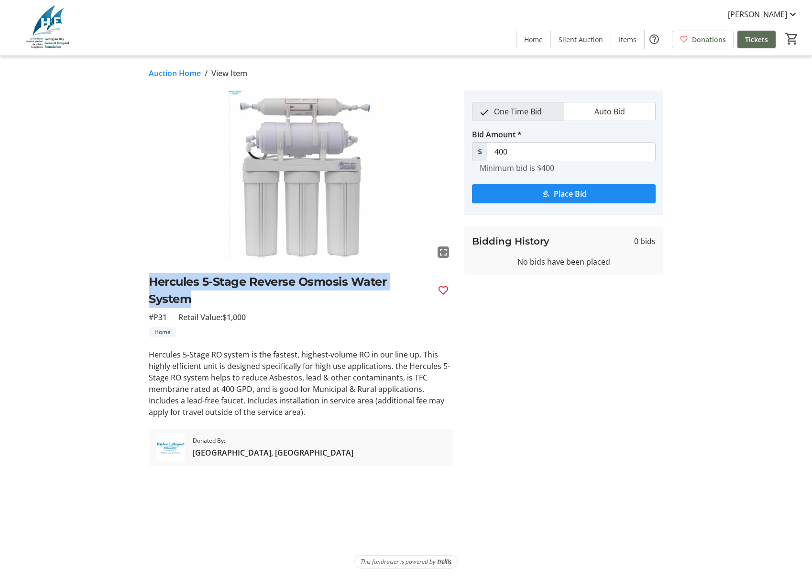
drag, startPoint x: 149, startPoint y: 281, endPoint x: 200, endPoint y: 296, distance: 53.9
click at [200, 296] on tr-auction-item-ui "fullscreen Hercules 5-Stage Reverse Osmosis Water System #P31 Retail Value: $1,…" at bounding box center [301, 277] width 316 height 375
copy h2 "Hercules 5-Stage Reverse Osmosis Water System"
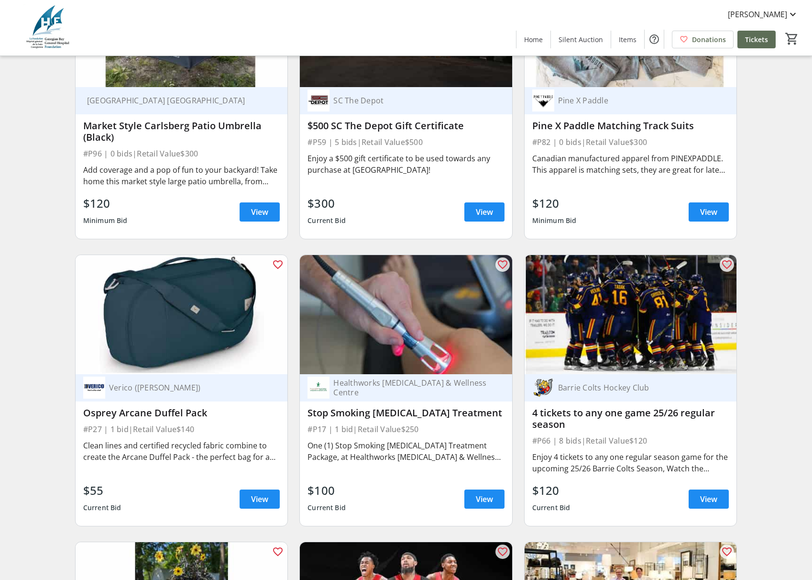
scroll to position [7053, 0]
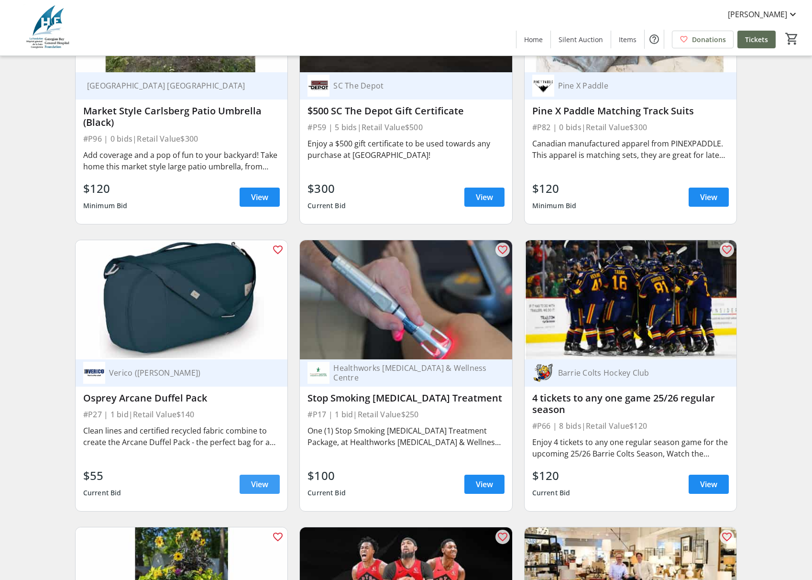
click at [262, 478] on span "View" at bounding box center [259, 483] width 17 height 11
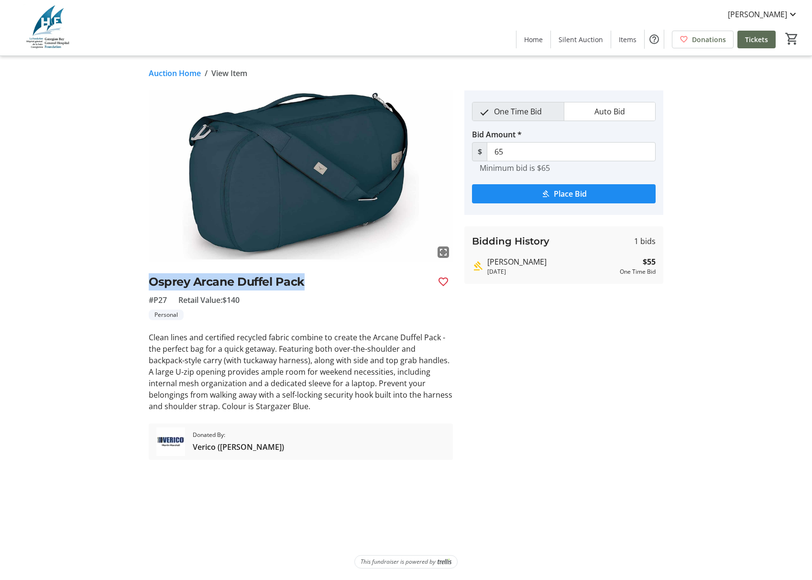
drag, startPoint x: 152, startPoint y: 281, endPoint x: 309, endPoint y: 280, distance: 157.8
click at [309, 280] on h2 "Osprey Arcane Duffel Pack" at bounding box center [289, 281] width 281 height 17
copy h2 "Osprey Arcane Duffel Pack"
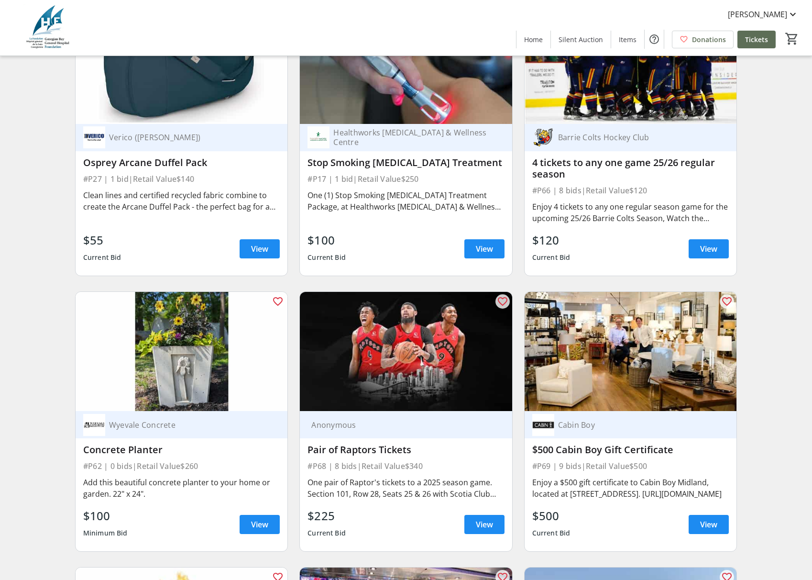
scroll to position [7301, 0]
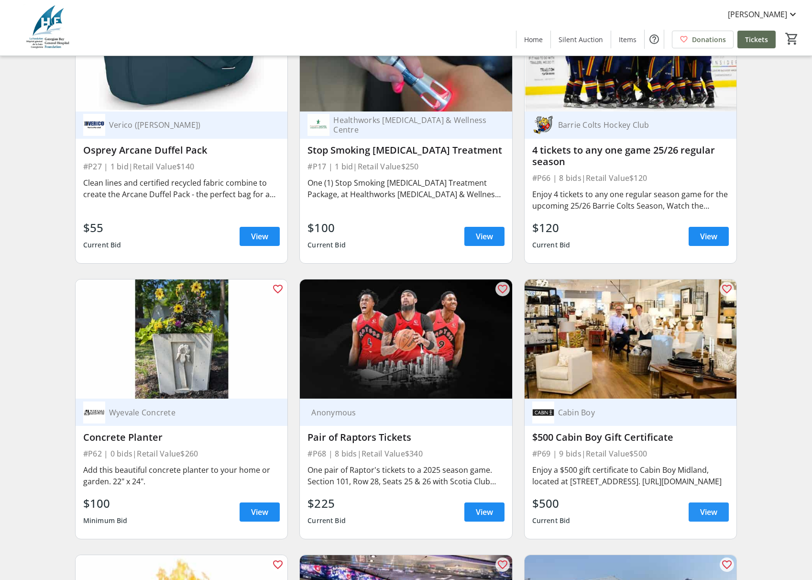
drag, startPoint x: 706, startPoint y: 487, endPoint x: 701, endPoint y: 486, distance: 5.8
click at [706, 506] on span "View" at bounding box center [708, 511] width 17 height 11
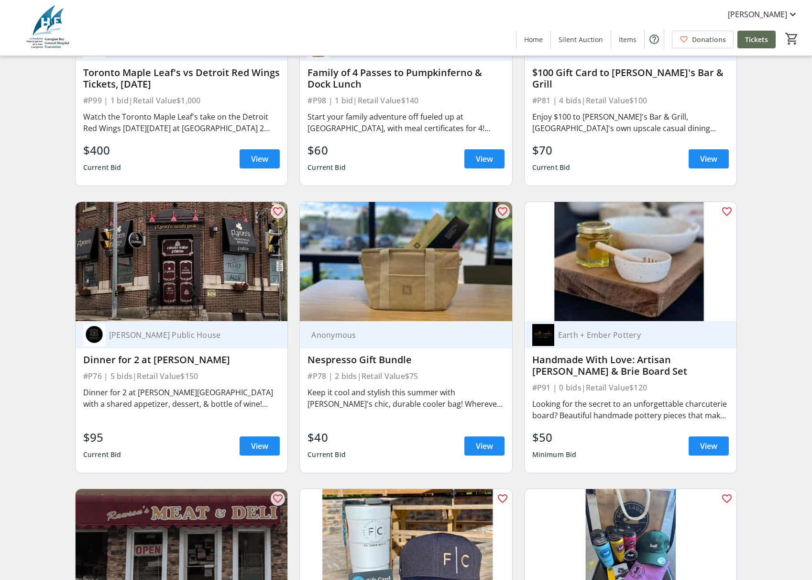
scroll to position [8507, 0]
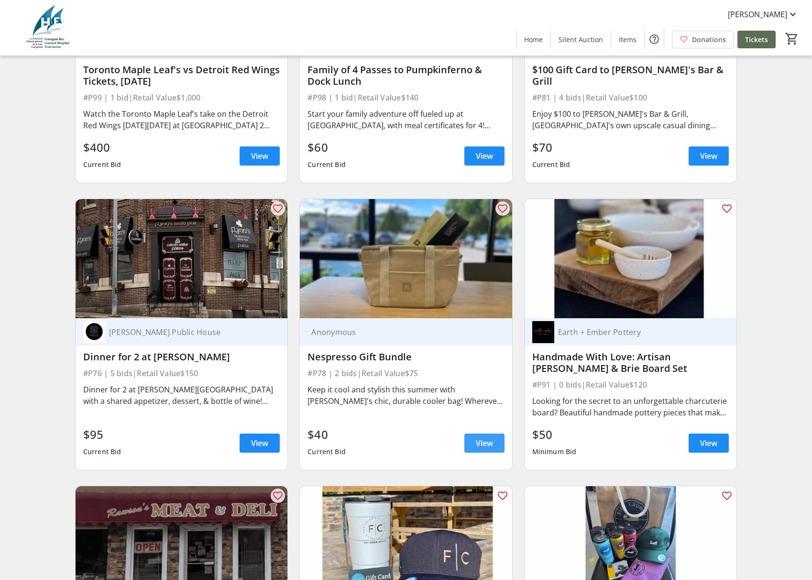
click at [486, 437] on span "View" at bounding box center [484, 442] width 17 height 11
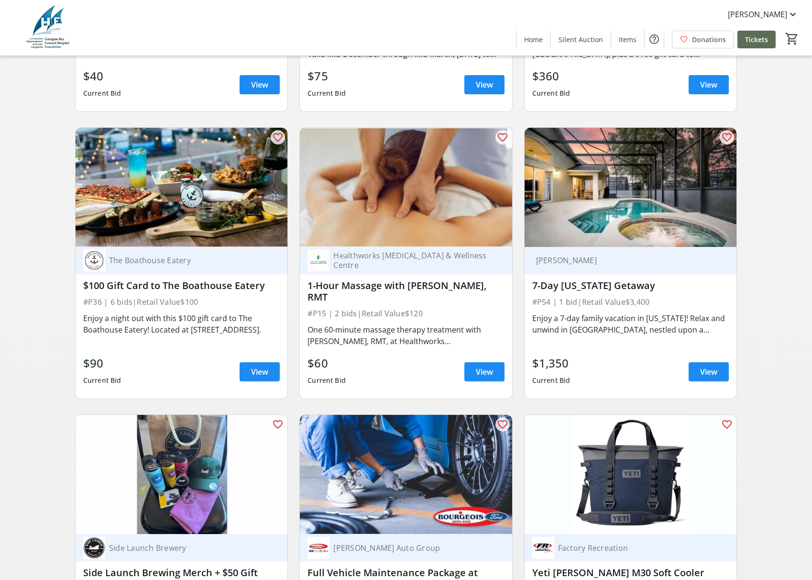
scroll to position [1771, 0]
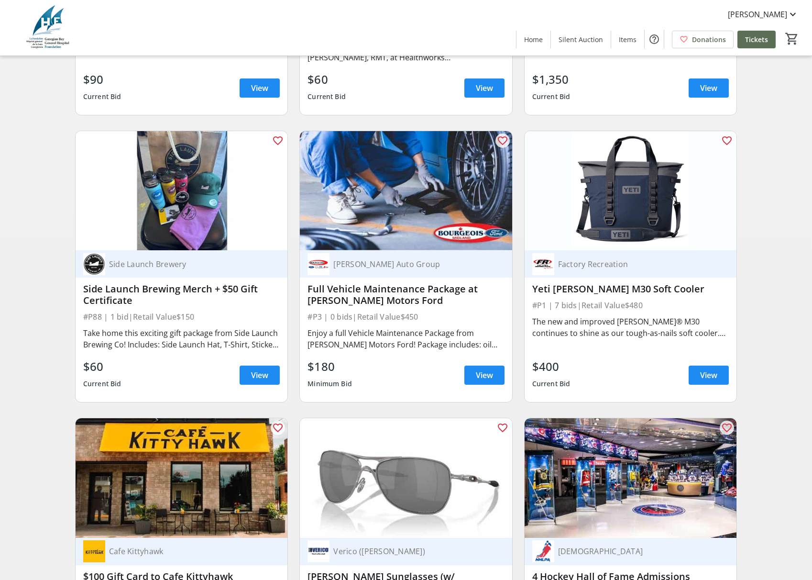
click at [392, 417] on div "favorite_outline Verico ([PERSON_NAME]) Oakley Croshail Sunglasses (w/ Protecti…" at bounding box center [406, 553] width 224 height 287
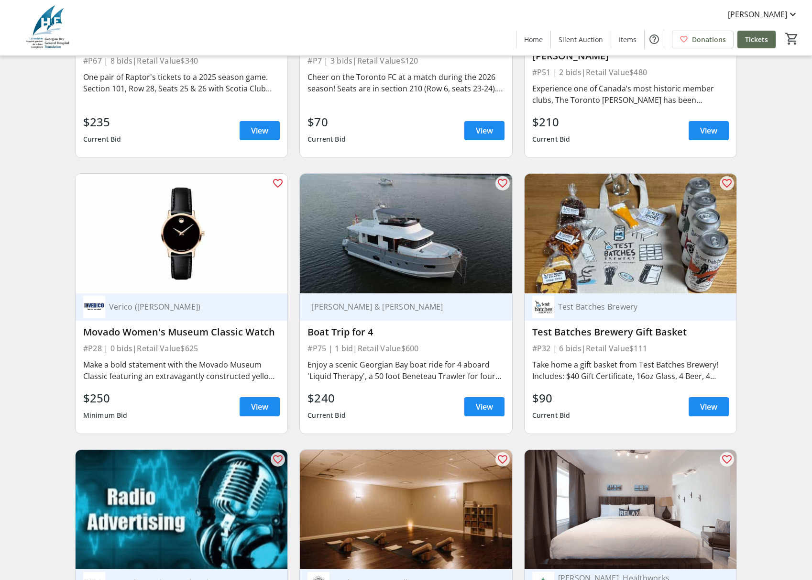
scroll to position [2836, 0]
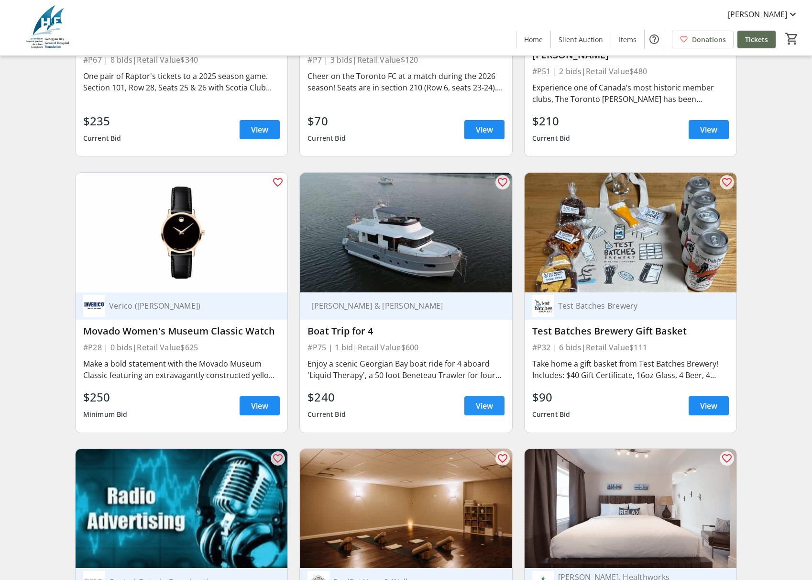
click at [484, 400] on span "View" at bounding box center [484, 405] width 17 height 11
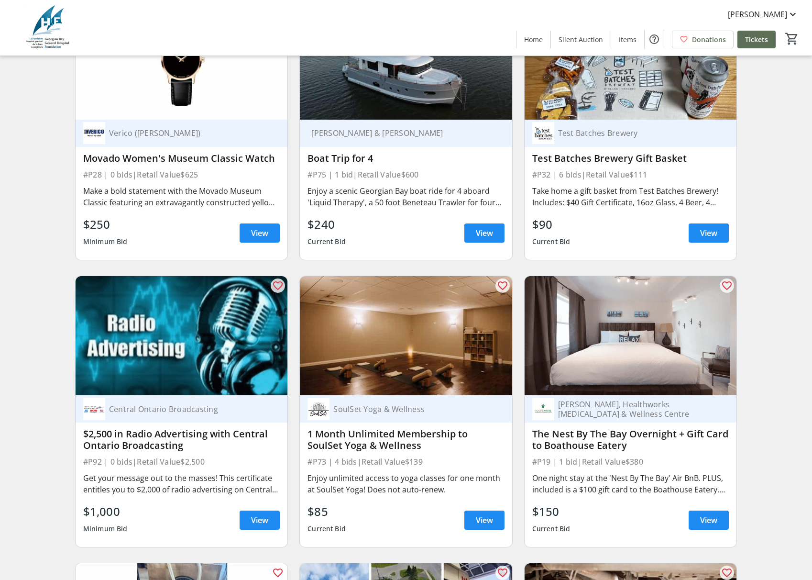
scroll to position [3010, 0]
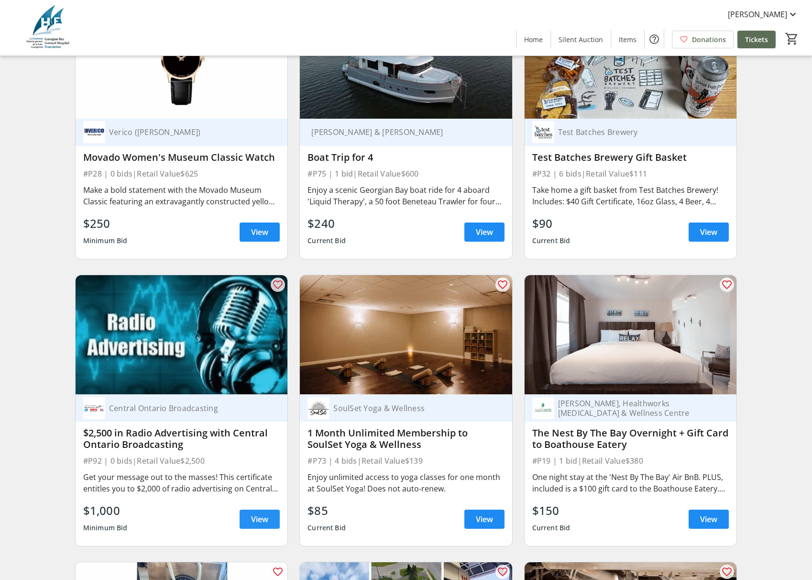
click at [273, 507] on span at bounding box center [260, 518] width 40 height 23
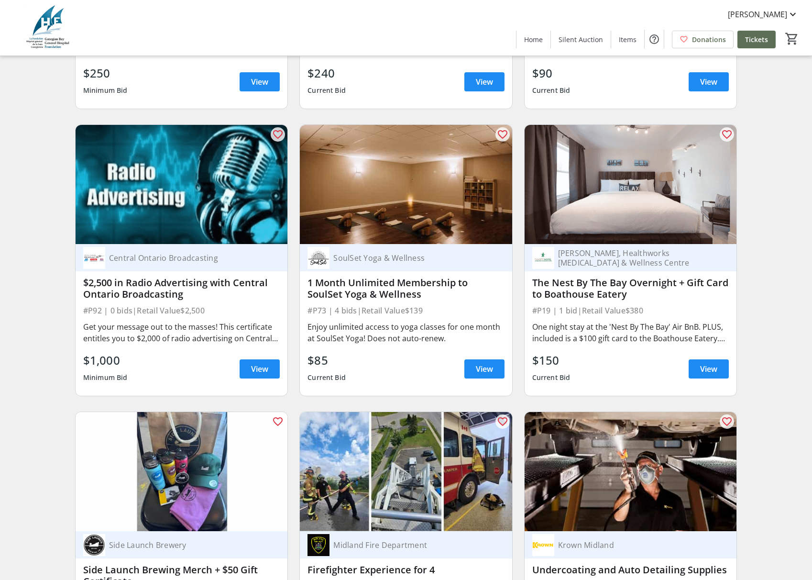
scroll to position [3165, 0]
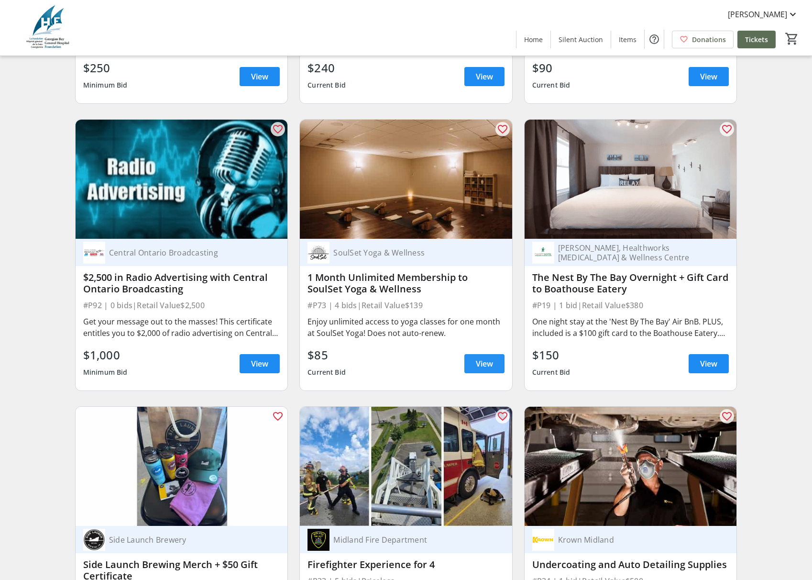
click at [480, 358] on span "View" at bounding box center [484, 363] width 17 height 11
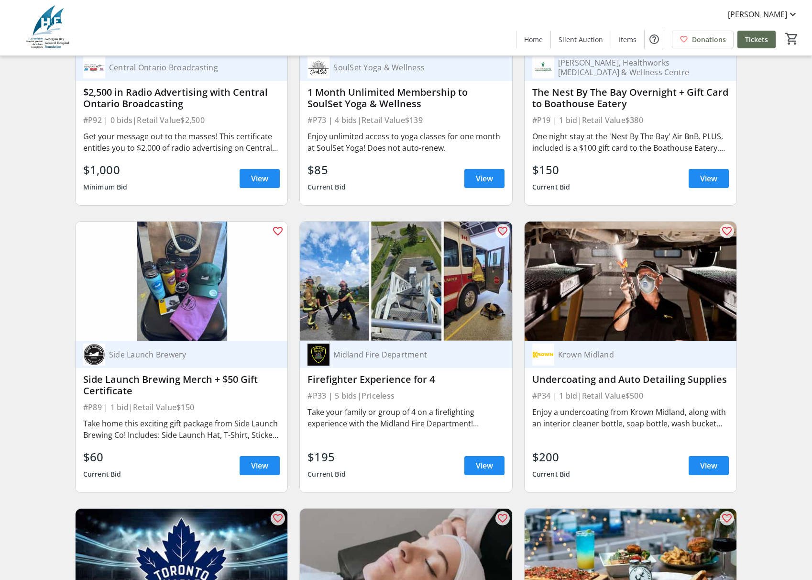
scroll to position [3351, 0]
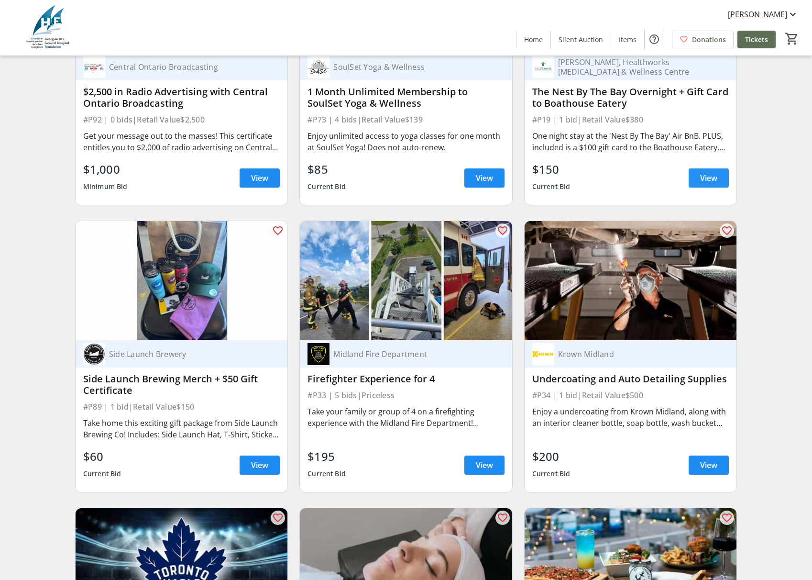
click at [701, 172] on span "View" at bounding box center [708, 177] width 17 height 11
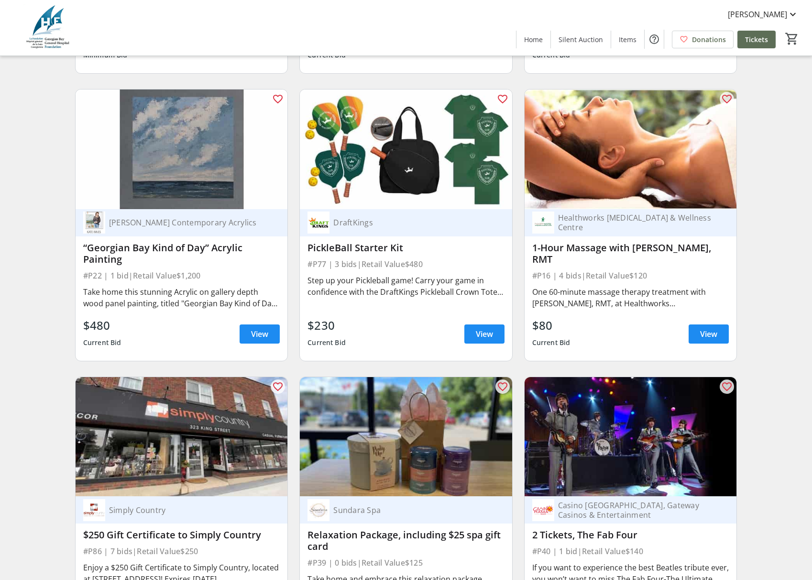
scroll to position [4348, 0]
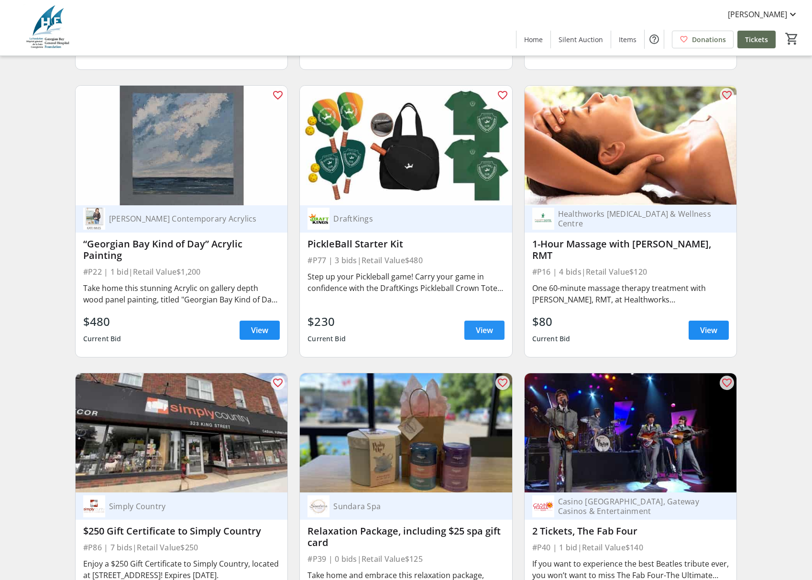
click at [473, 318] on span at bounding box center [484, 329] width 40 height 23
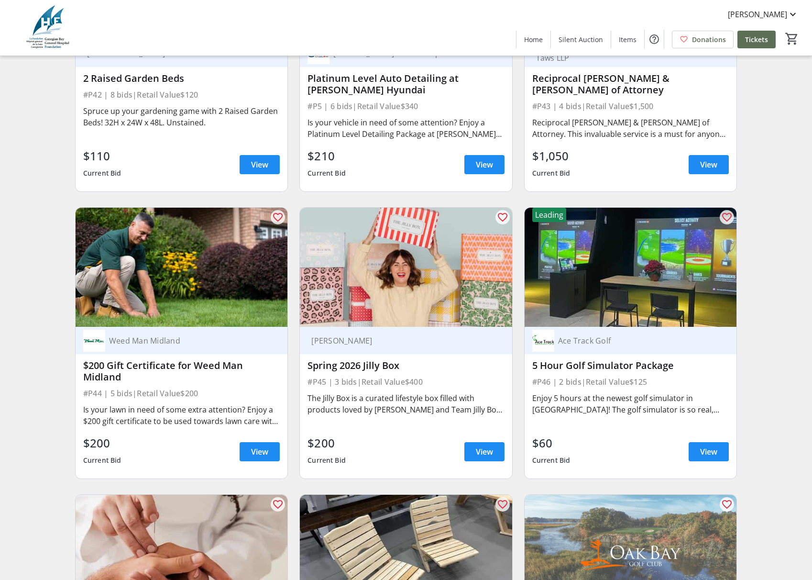
scroll to position [5092, 0]
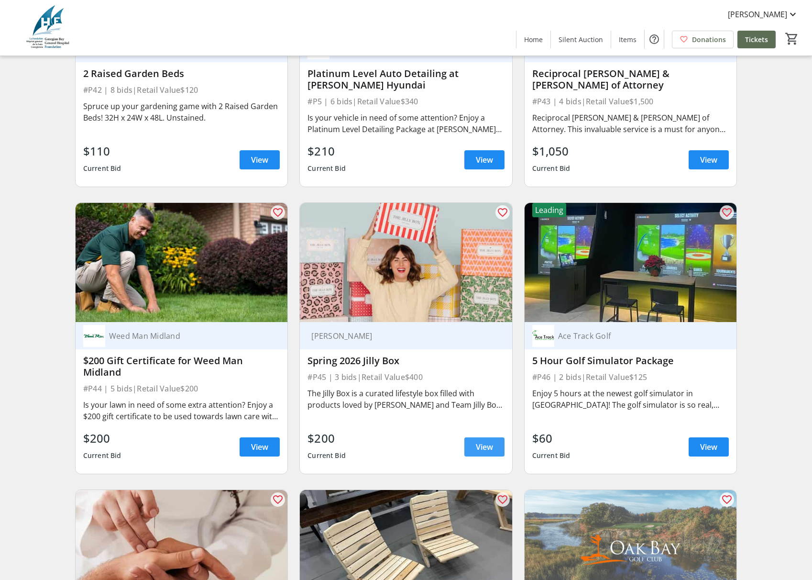
click at [484, 441] on span "View" at bounding box center [484, 446] width 17 height 11
